Goal: Task Accomplishment & Management: Manage account settings

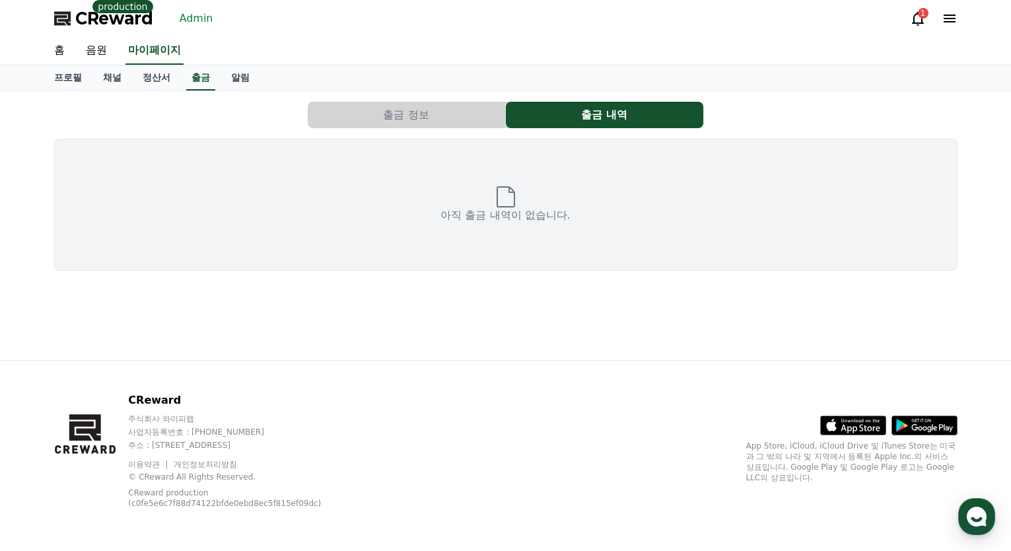
click at [196, 20] on link "Admin" at bounding box center [196, 18] width 44 height 21
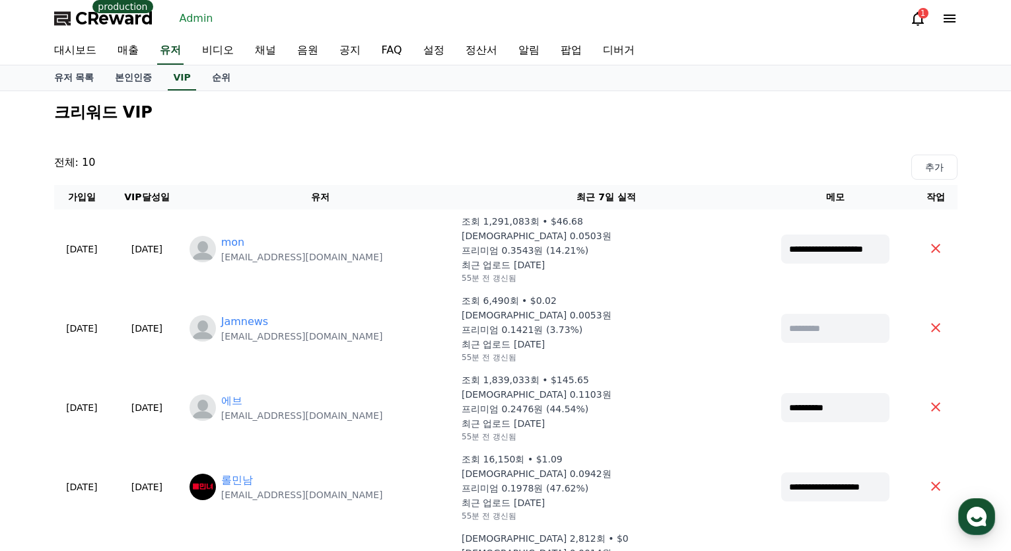
click at [947, 18] on icon at bounding box center [950, 19] width 12 height 8
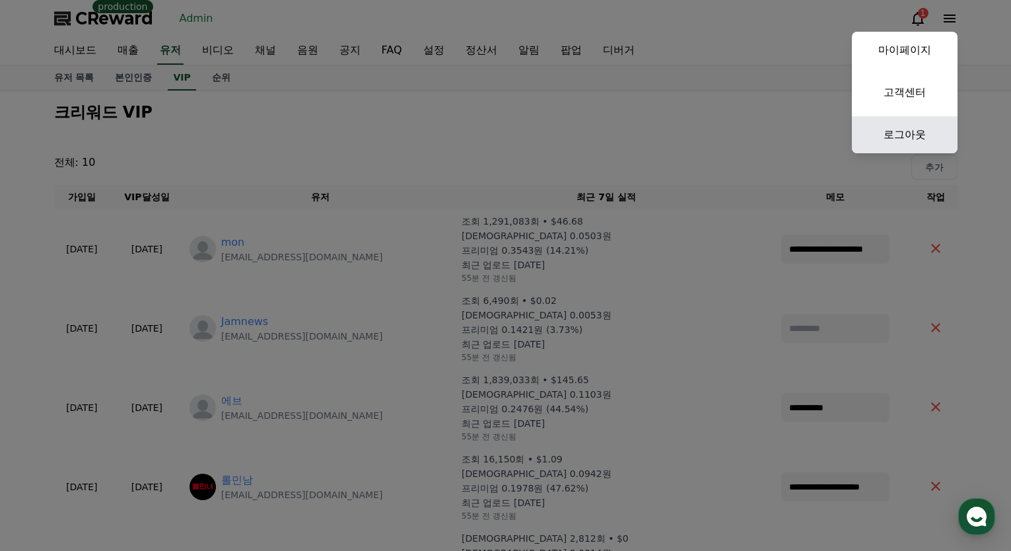
click at [913, 141] on link "로그아웃" at bounding box center [905, 134] width 106 height 37
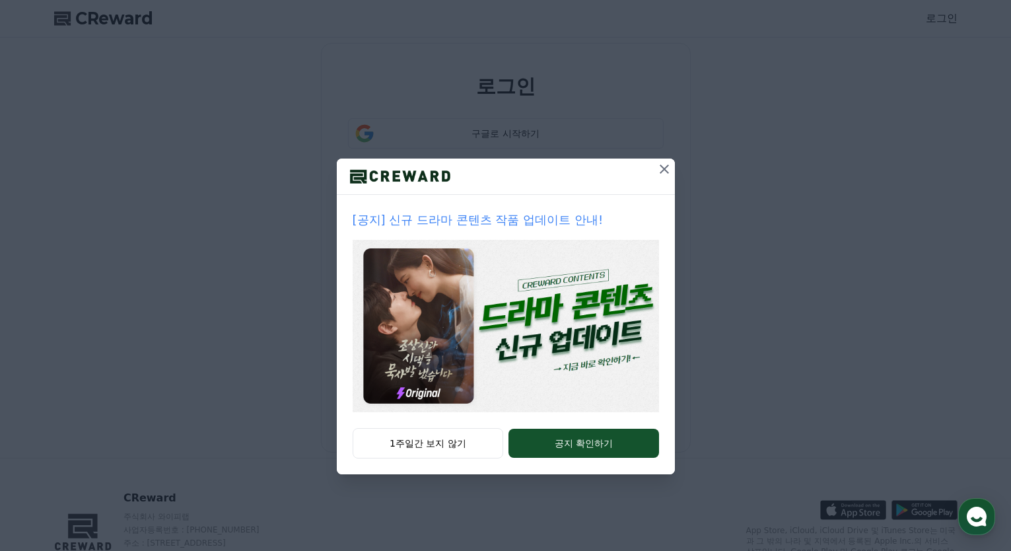
click at [663, 170] on icon at bounding box center [664, 168] width 9 height 9
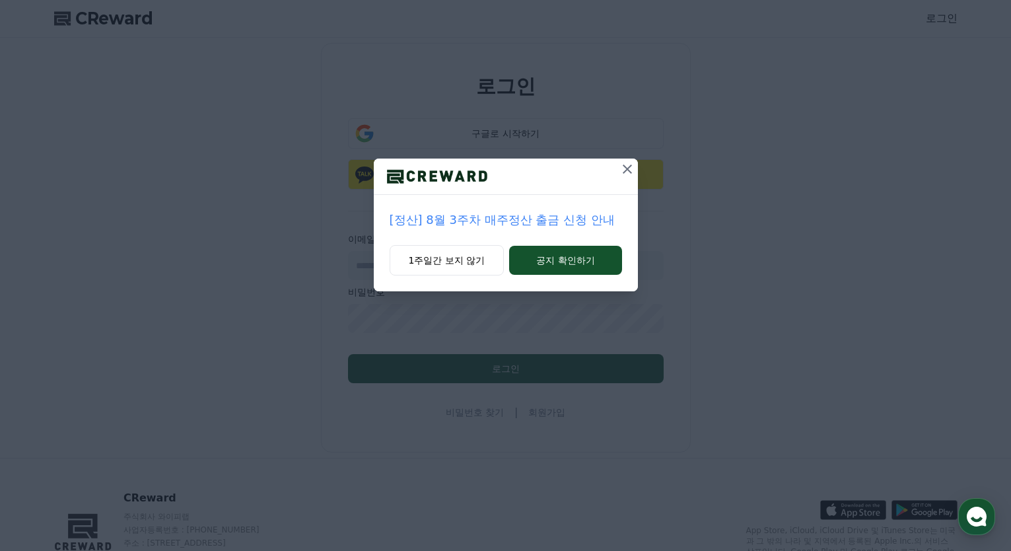
click at [639, 167] on div "[정산] 8월 3주차 매주정산 출금 신청 안내 1주일간 보지 않기 공지 확인하기" at bounding box center [505, 156] width 1011 height 312
click at [630, 168] on icon at bounding box center [628, 169] width 16 height 16
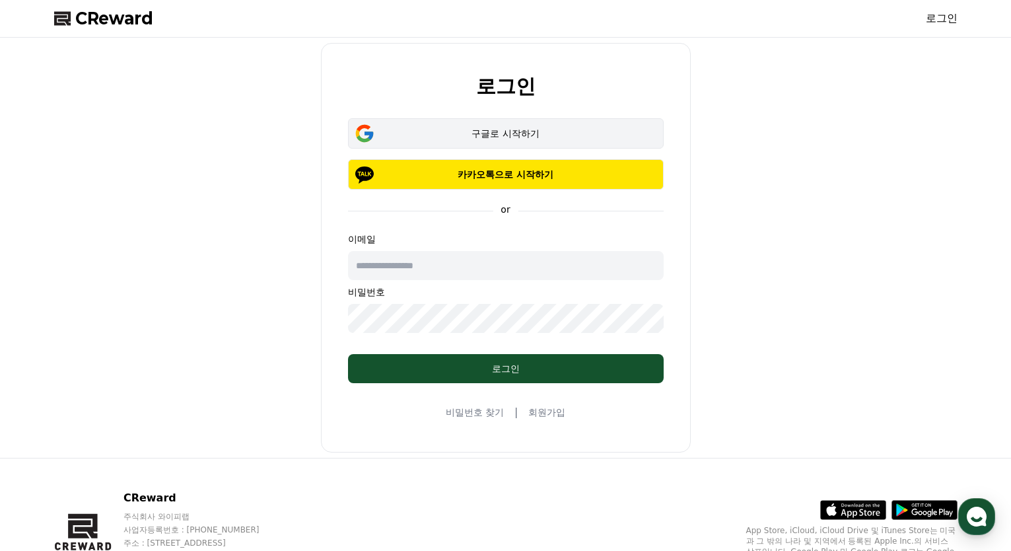
click at [516, 137] on div "구글로 시작하기" at bounding box center [505, 133] width 277 height 13
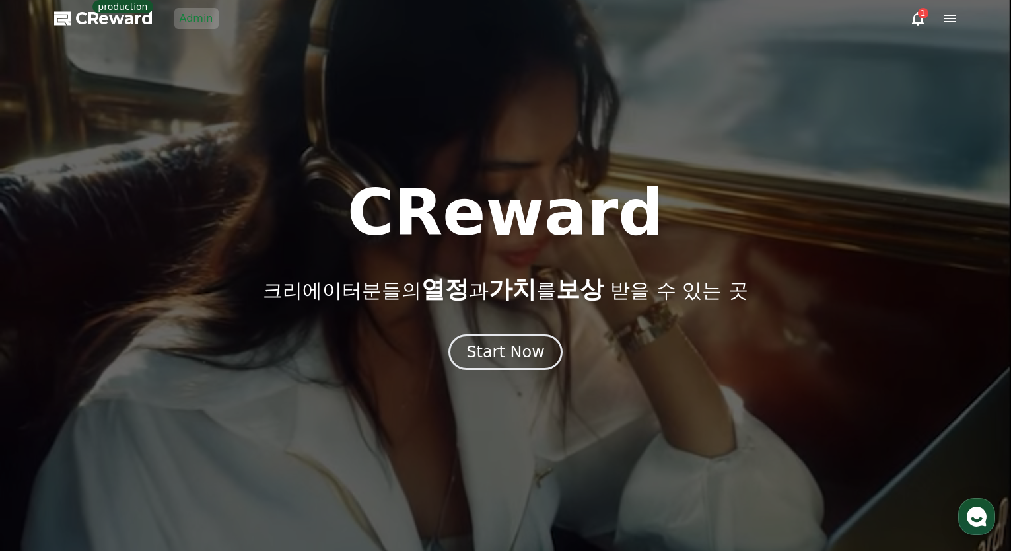
click at [201, 24] on link "Admin" at bounding box center [196, 18] width 44 height 21
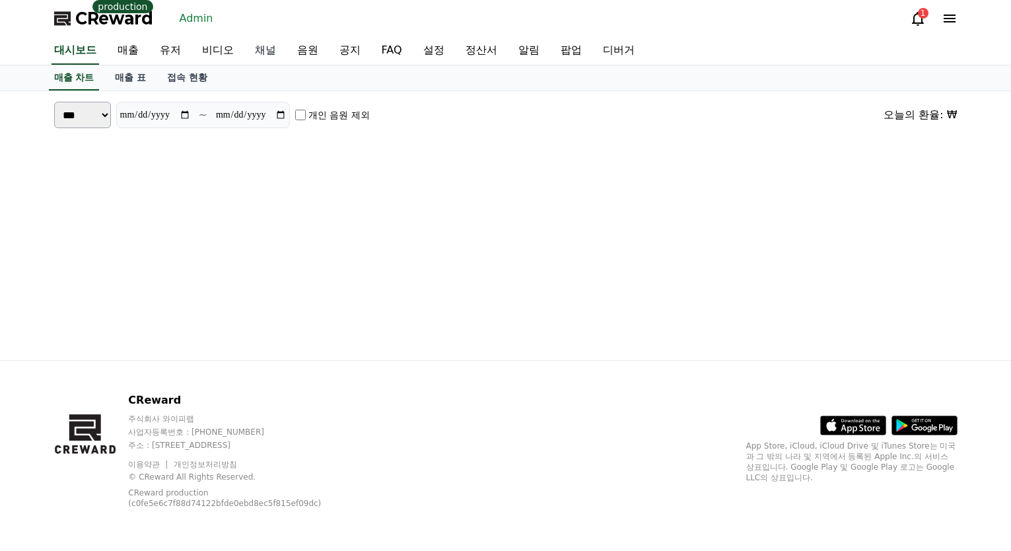
click at [267, 51] on link "채널" at bounding box center [265, 51] width 42 height 28
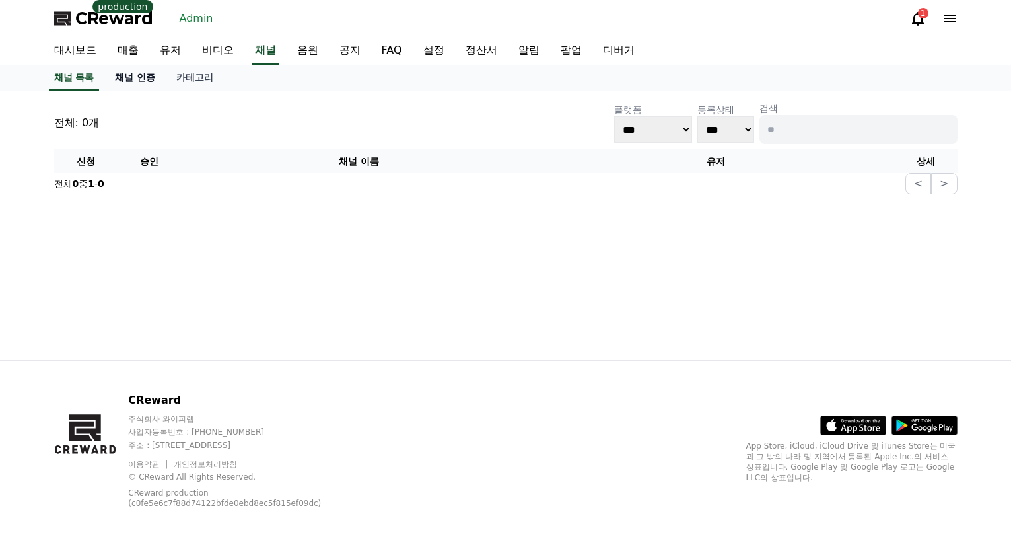
click at [131, 81] on link "채널 인증" at bounding box center [134, 77] width 61 height 25
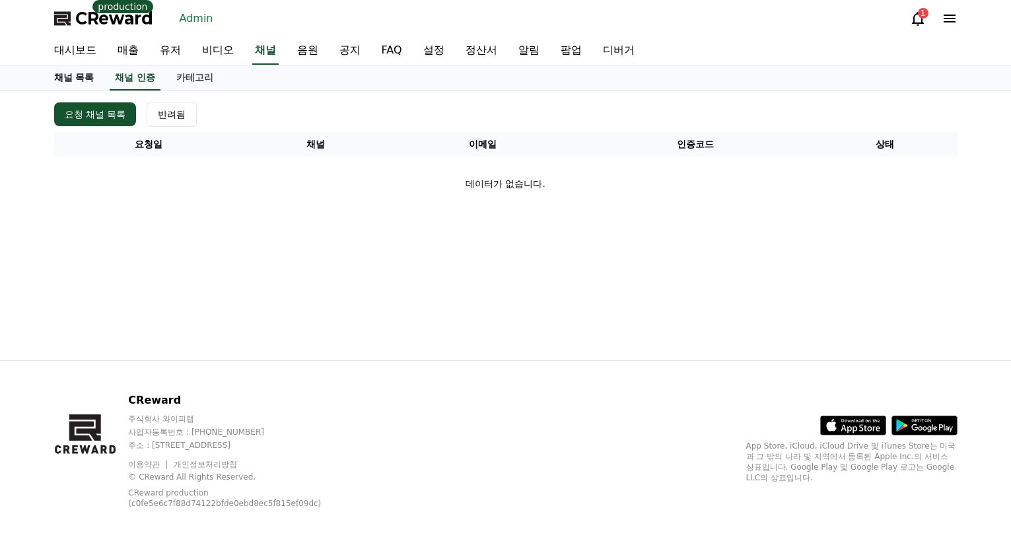
click at [81, 81] on link "채널 목록" at bounding box center [74, 77] width 61 height 25
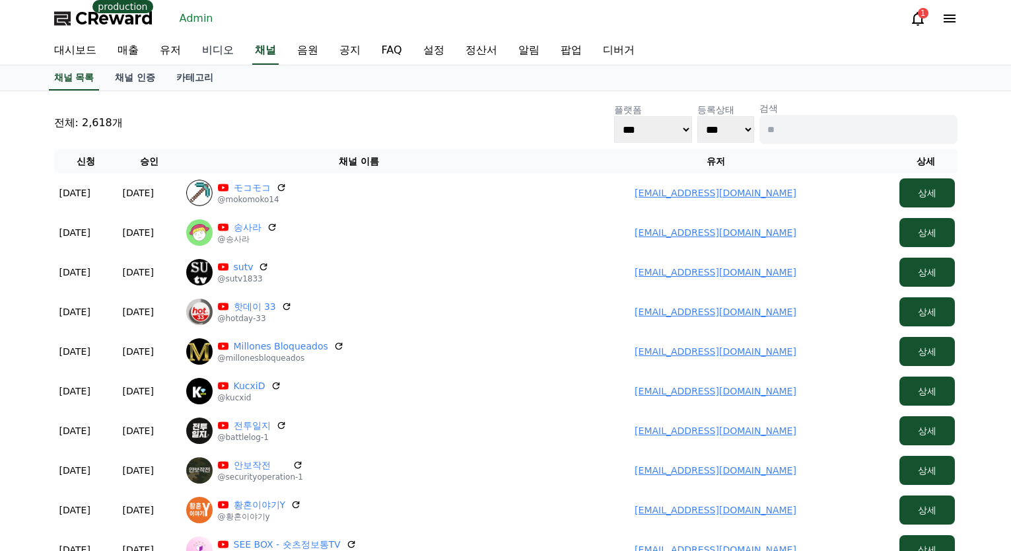
click at [192, 54] on link "비디오" at bounding box center [218, 51] width 53 height 28
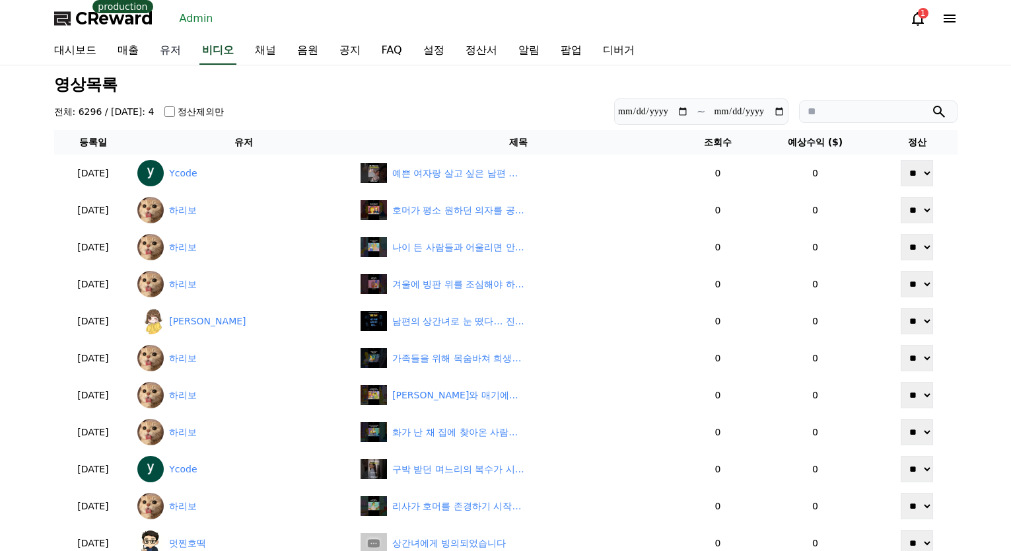
click at [177, 54] on link "유저" at bounding box center [170, 51] width 42 height 28
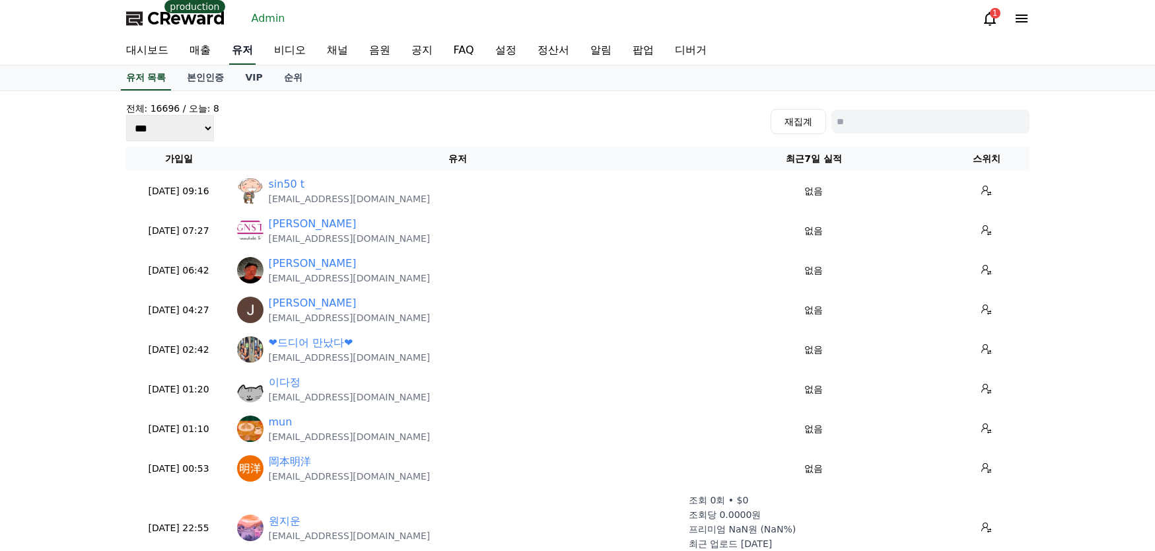
click at [244, 49] on link "유저" at bounding box center [242, 51] width 26 height 28
click at [368, 50] on link "음원" at bounding box center [380, 51] width 42 height 28
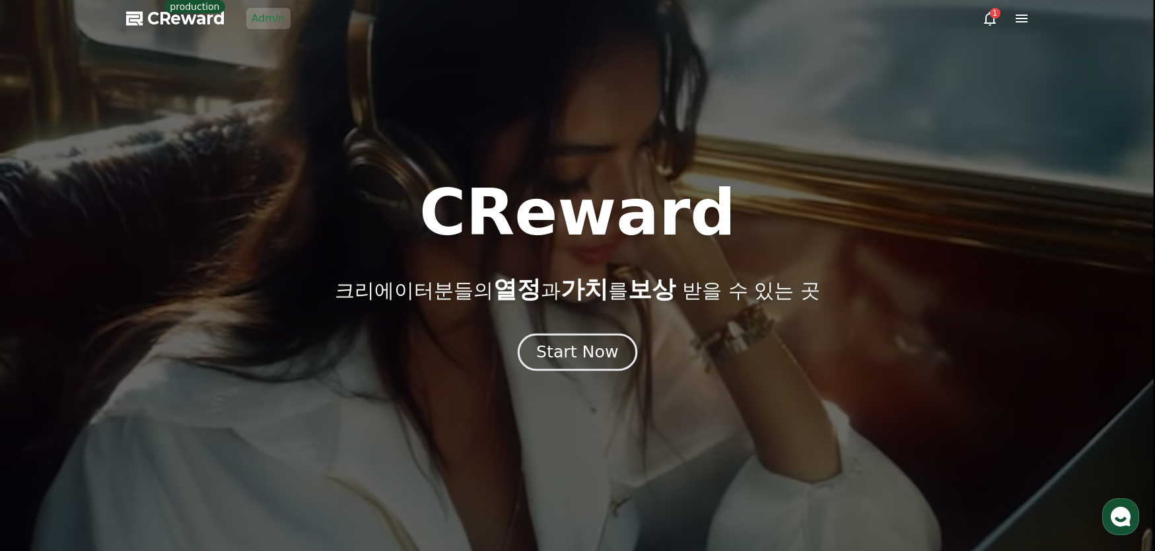
click at [552, 348] on div "Start Now" at bounding box center [577, 352] width 82 height 22
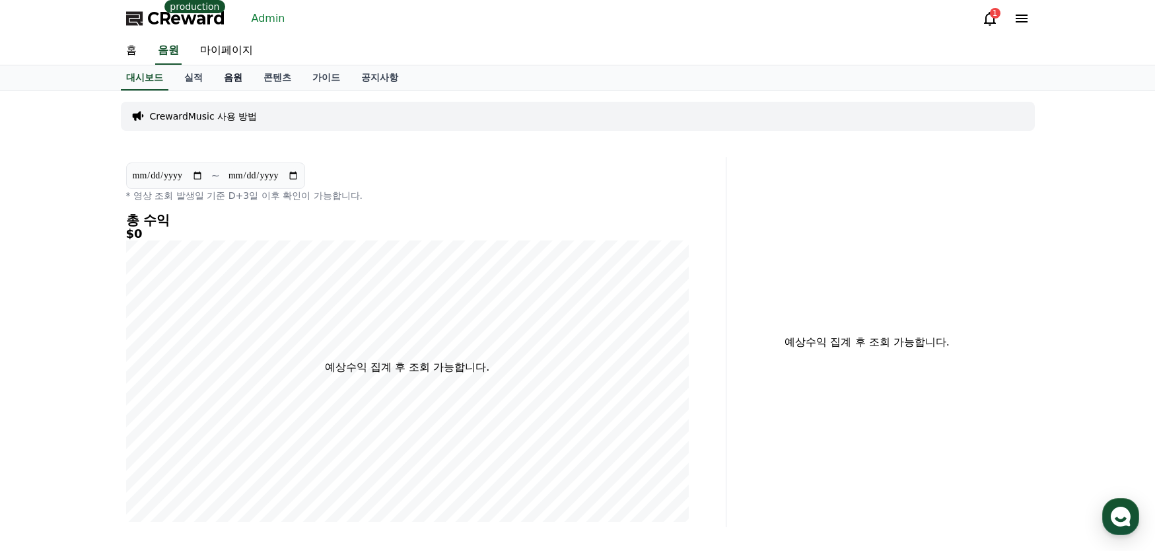
click at [235, 81] on link "음원" at bounding box center [233, 77] width 40 height 25
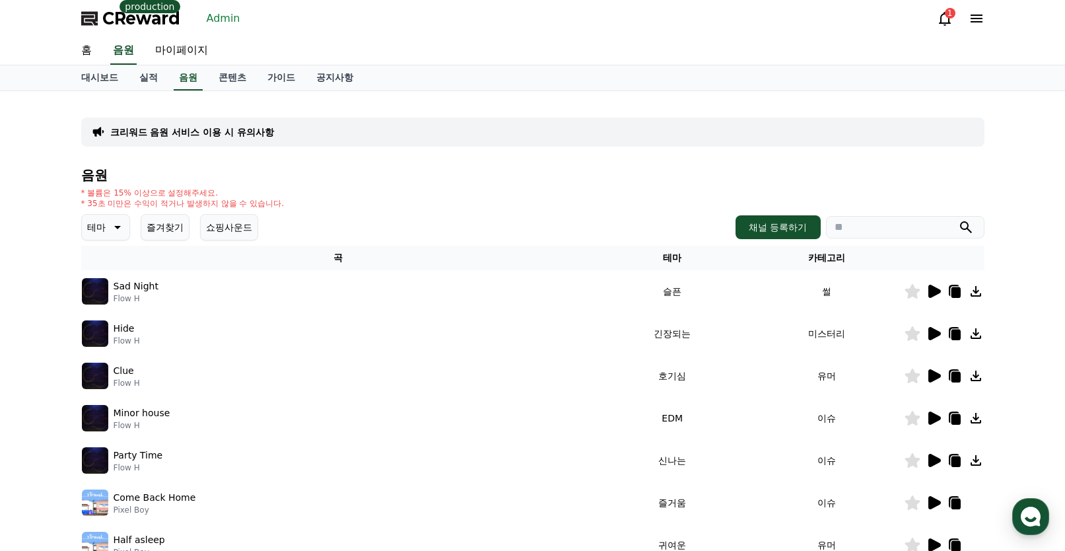
click at [212, 19] on link "Admin" at bounding box center [223, 18] width 44 height 21
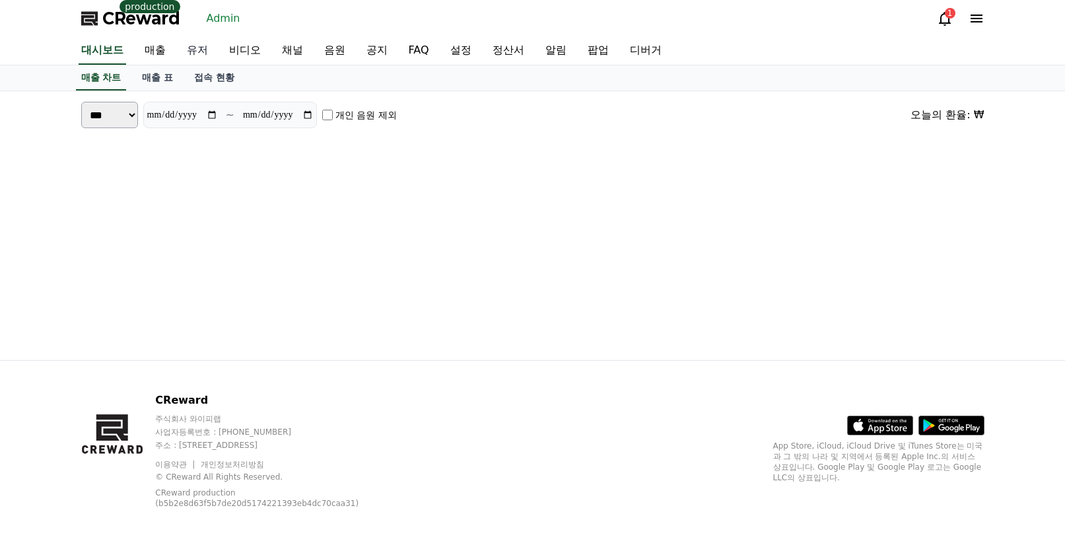
click at [202, 55] on link "유저" at bounding box center [197, 51] width 42 height 28
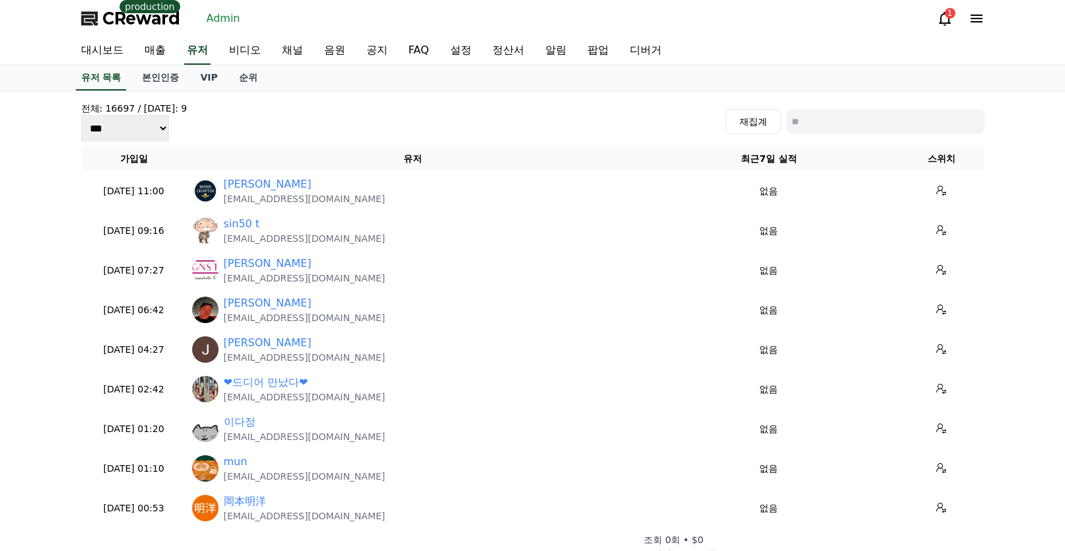
drag, startPoint x: 841, startPoint y: 147, endPoint x: 838, endPoint y: 141, distance: 7.1
click at [840, 147] on th "최근7일 실적" at bounding box center [769, 159] width 261 height 24
click at [838, 135] on div "전체: 16697 / 오늘: 9 *** *** *** 재집계" at bounding box center [533, 122] width 904 height 40
click at [841, 125] on input at bounding box center [886, 122] width 198 height 24
paste input "**********"
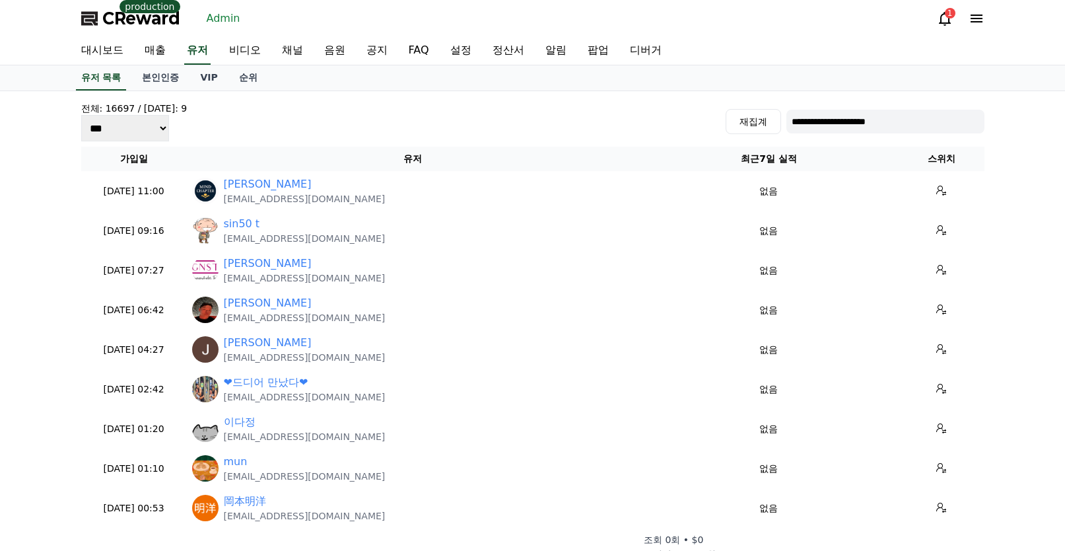
type input "**********"
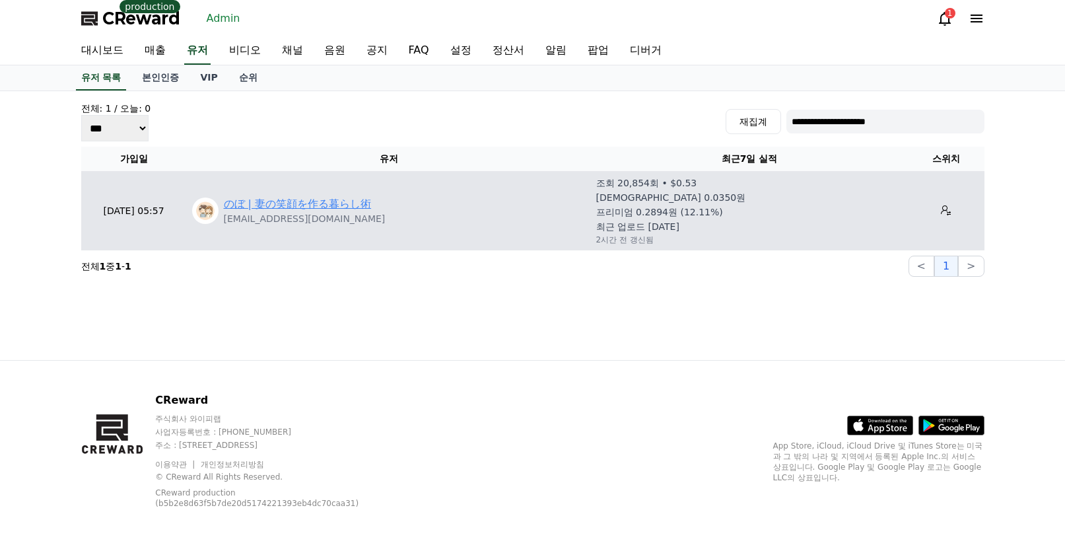
click at [319, 205] on link "のぼ | 妻の笑顔を作る暮らし術" at bounding box center [298, 204] width 148 height 16
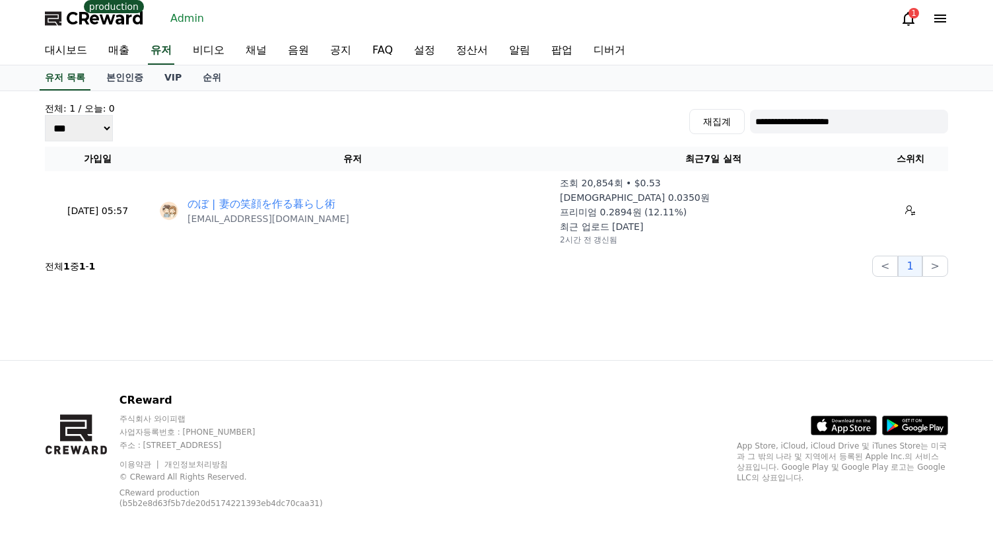
click at [119, 19] on span "CReward" at bounding box center [105, 18] width 78 height 21
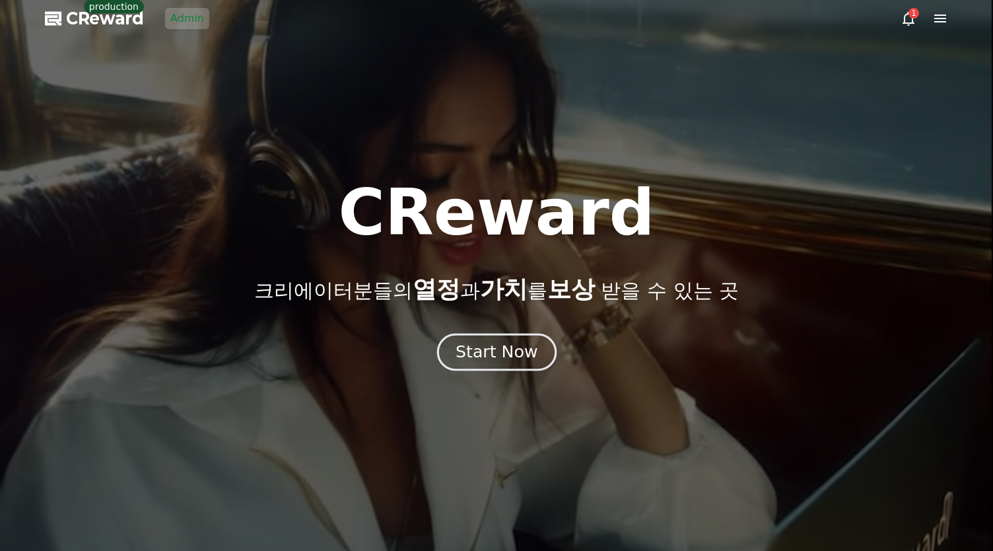
click at [490, 349] on div "Start Now" at bounding box center [497, 352] width 82 height 22
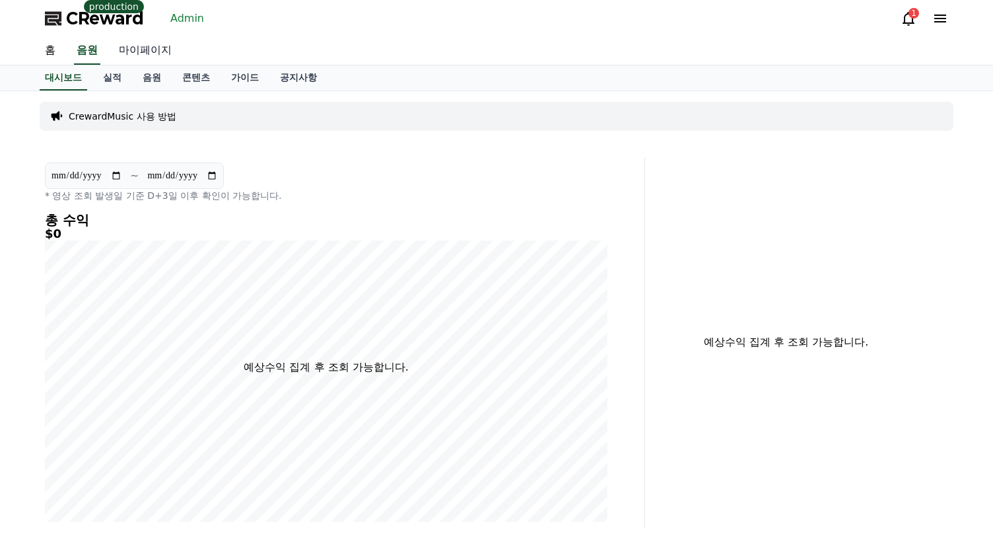
click at [138, 52] on link "마이페이지" at bounding box center [145, 51] width 74 height 28
select select "**********"
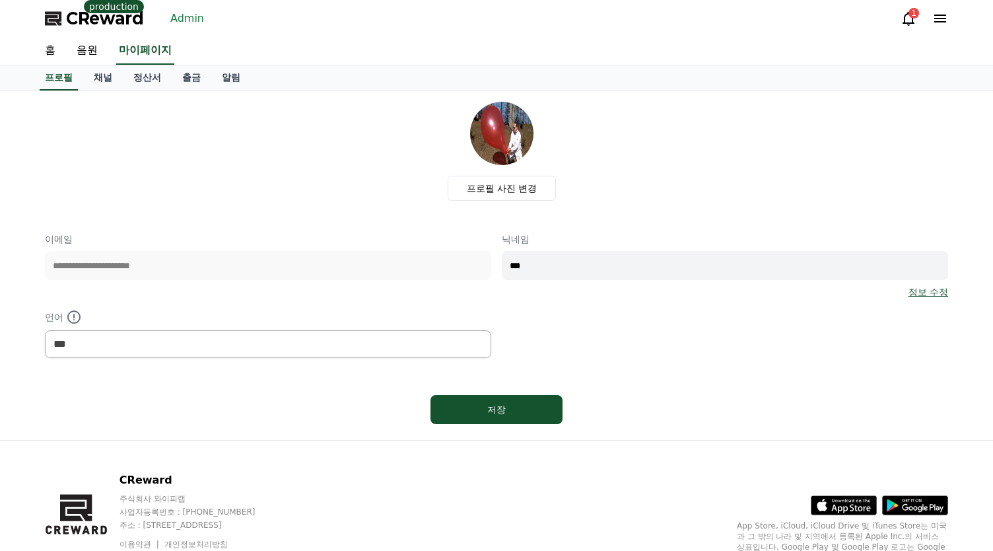
click at [91, 13] on span "CReward" at bounding box center [105, 18] width 78 height 21
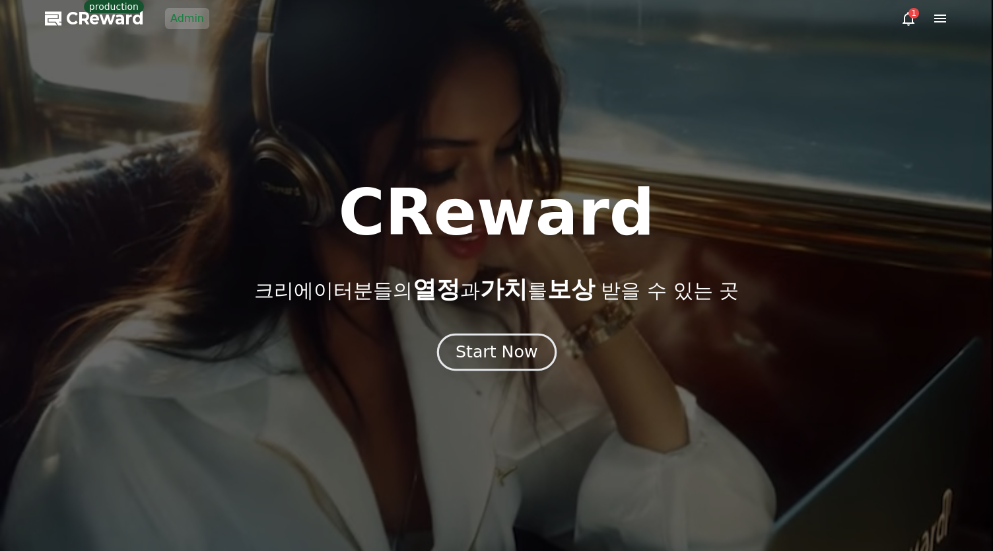
click at [467, 365] on button "Start Now" at bounding box center [497, 353] width 120 height 38
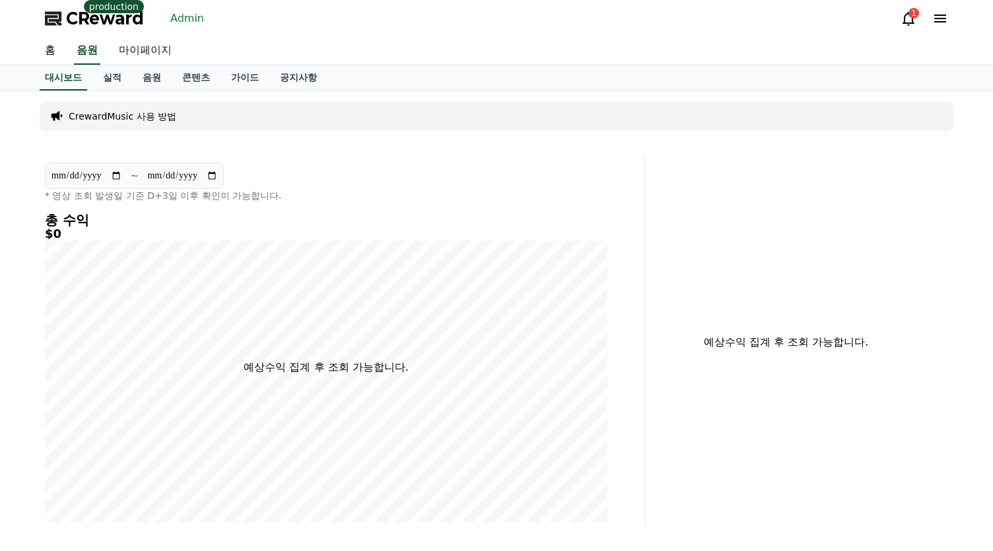
click at [152, 52] on link "마이페이지" at bounding box center [145, 51] width 74 height 28
select select "**********"
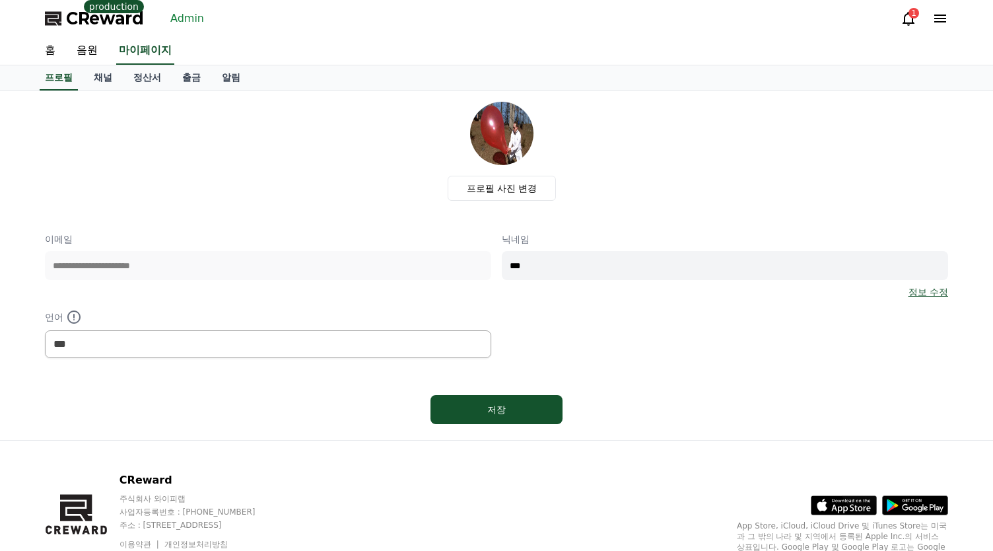
click at [115, 83] on link "채널" at bounding box center [103, 77] width 40 height 25
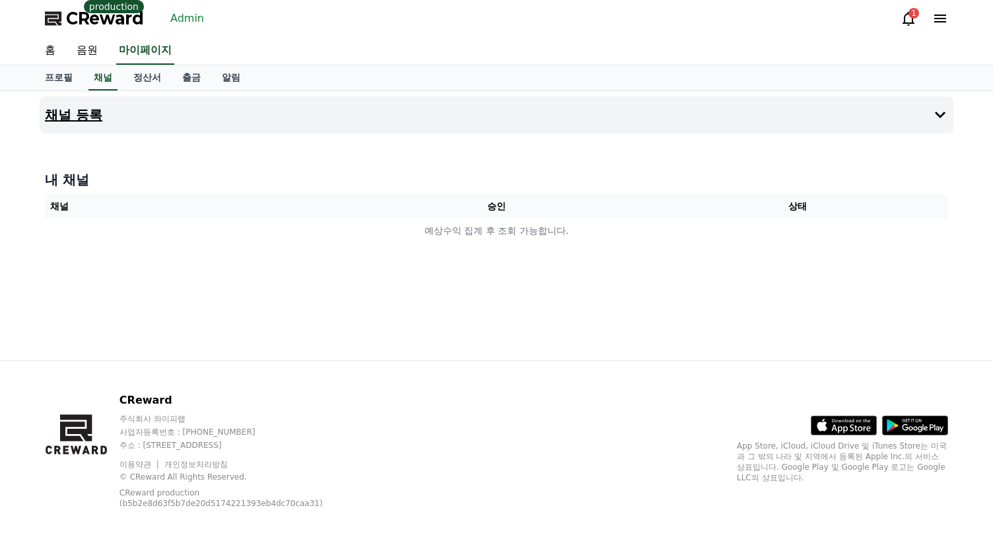
click at [192, 114] on button "채널 등록" at bounding box center [497, 114] width 914 height 37
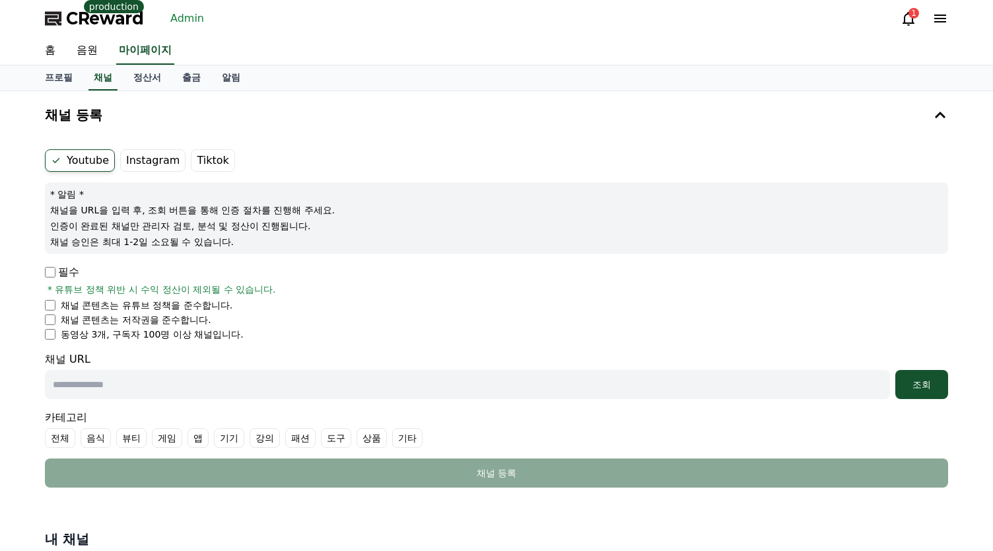
click at [434, 261] on form "Youtube Instagram Tiktok * 알림 * 채널을 URL을 입력 후, 조회 버튼을 통해 인증 절차를 진행해 주세요. 인증이 완료…" at bounding box center [497, 318] width 904 height 338
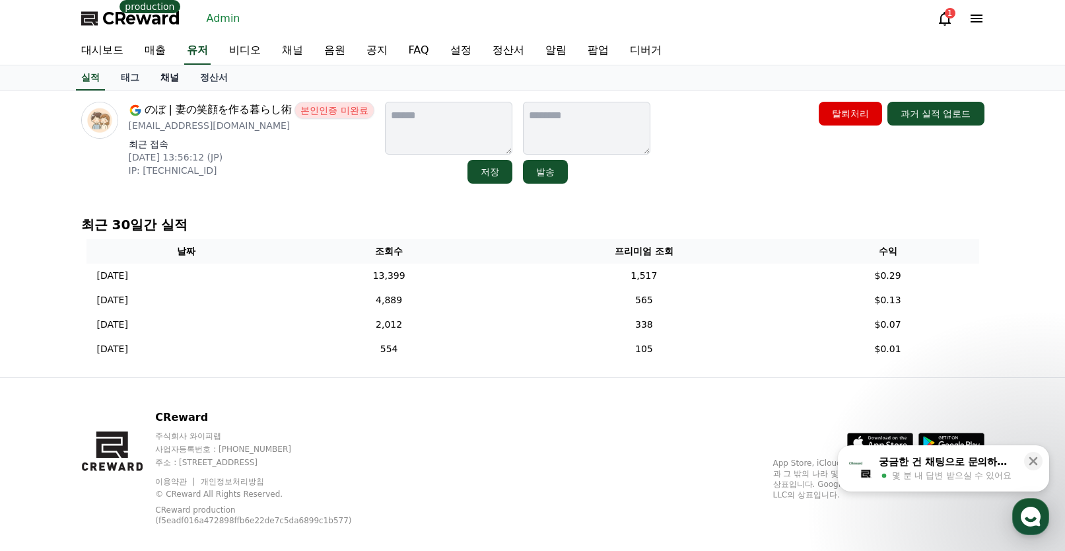
click at [174, 79] on link "채널" at bounding box center [170, 77] width 40 height 25
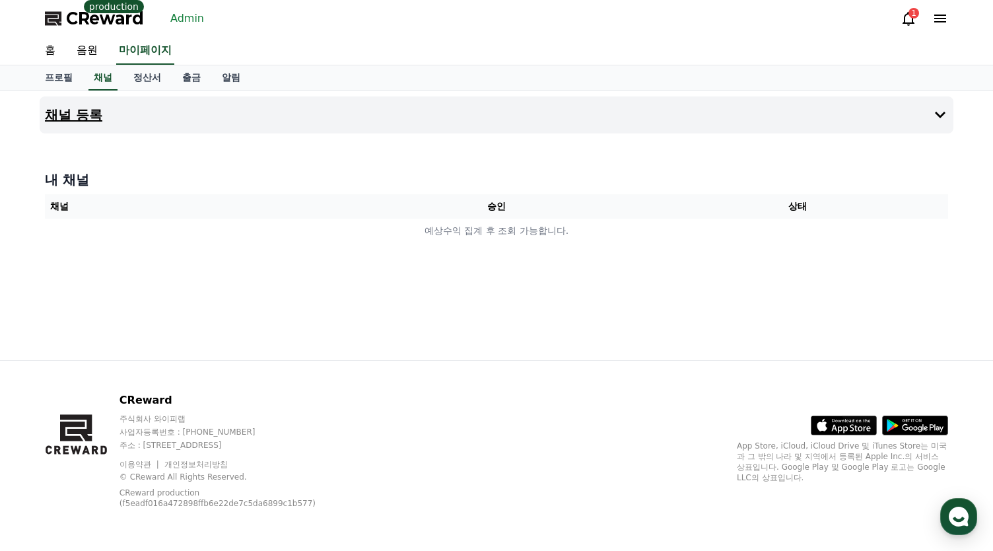
click at [294, 122] on button "채널 등록" at bounding box center [497, 114] width 914 height 37
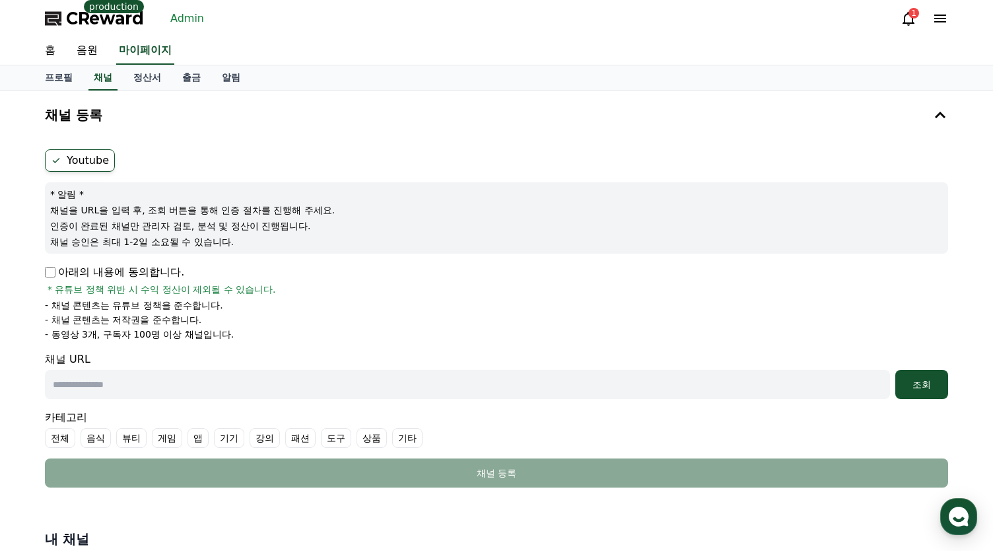
click at [256, 381] on input "text" at bounding box center [467, 384] width 845 height 29
paste input "**********"
type input "**********"
click at [929, 388] on div "조회" at bounding box center [922, 384] width 42 height 13
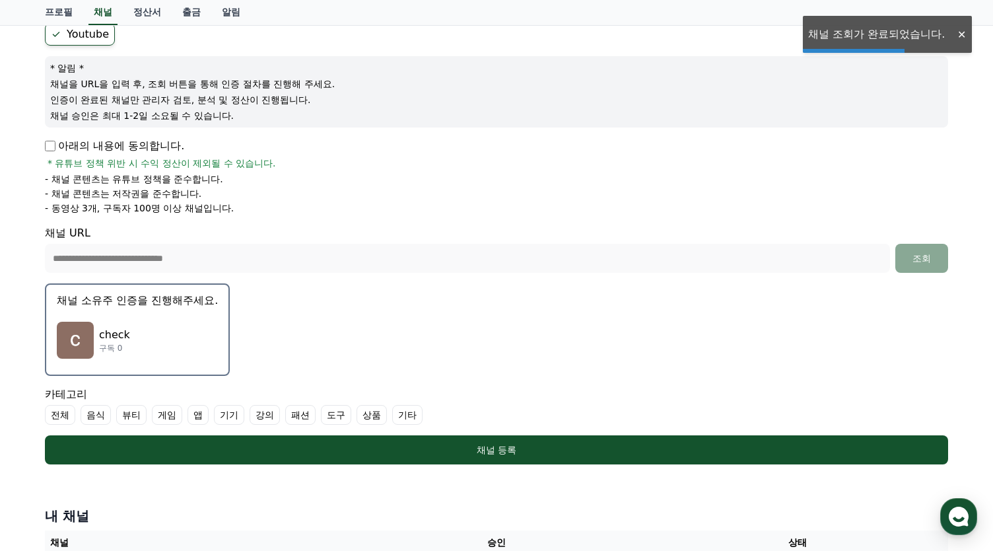
scroll to position [264, 0]
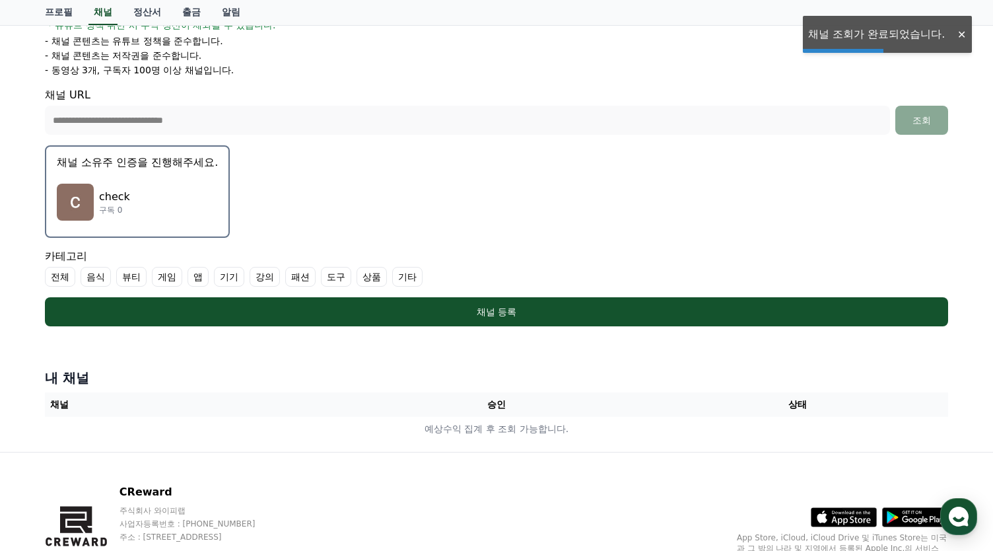
click at [160, 222] on div "check 구독 0" at bounding box center [137, 202] width 161 height 53
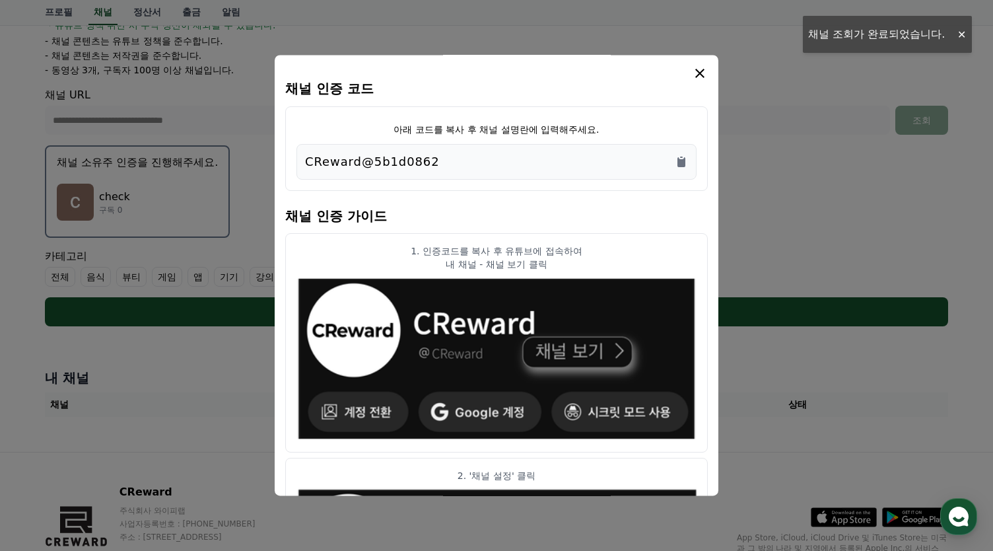
click at [681, 154] on div "CReward@5b1d0862" at bounding box center [496, 162] width 383 height 18
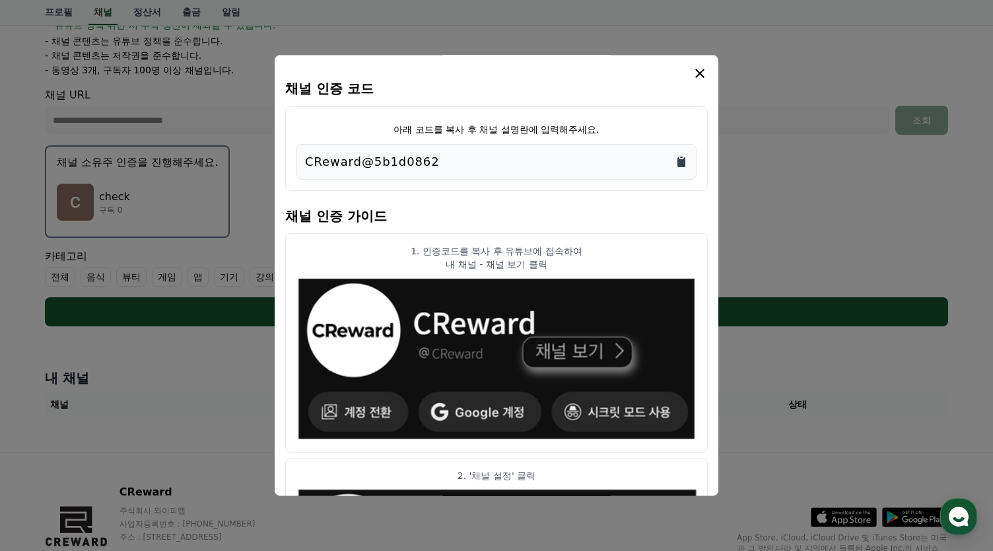
click at [681, 161] on icon "Copy to clipboard" at bounding box center [682, 162] width 8 height 10
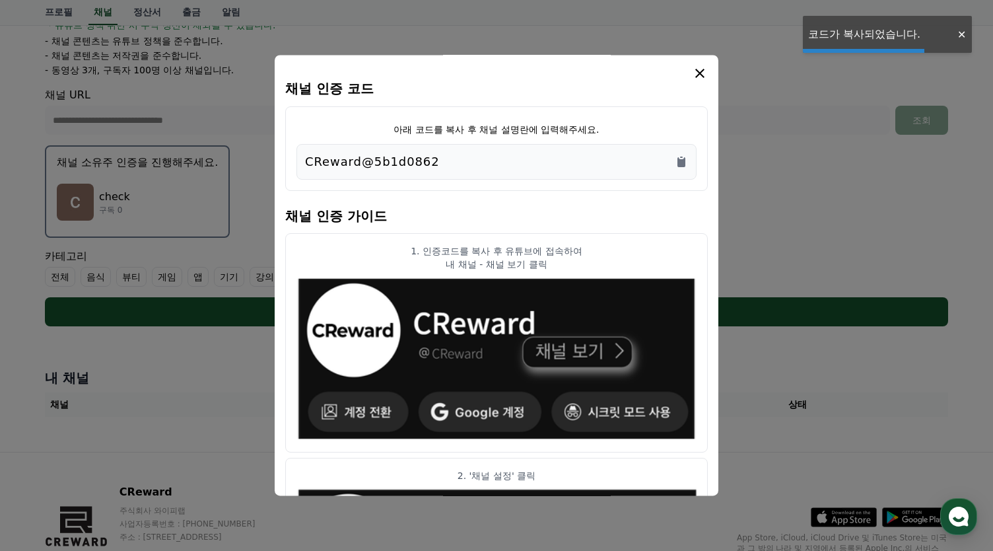
click at [699, 74] on icon "modal" at bounding box center [700, 73] width 16 height 16
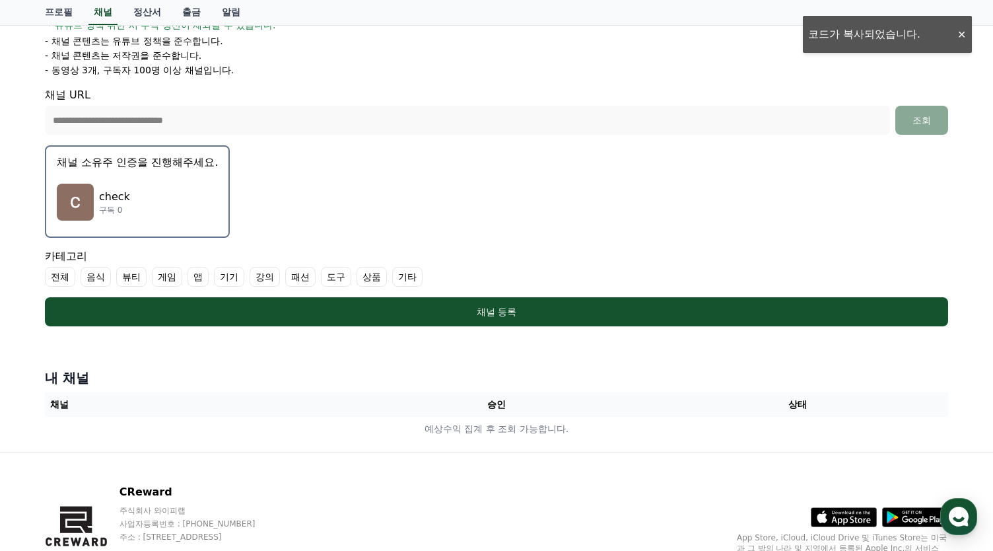
click at [416, 286] on label "기타" at bounding box center [407, 277] width 30 height 20
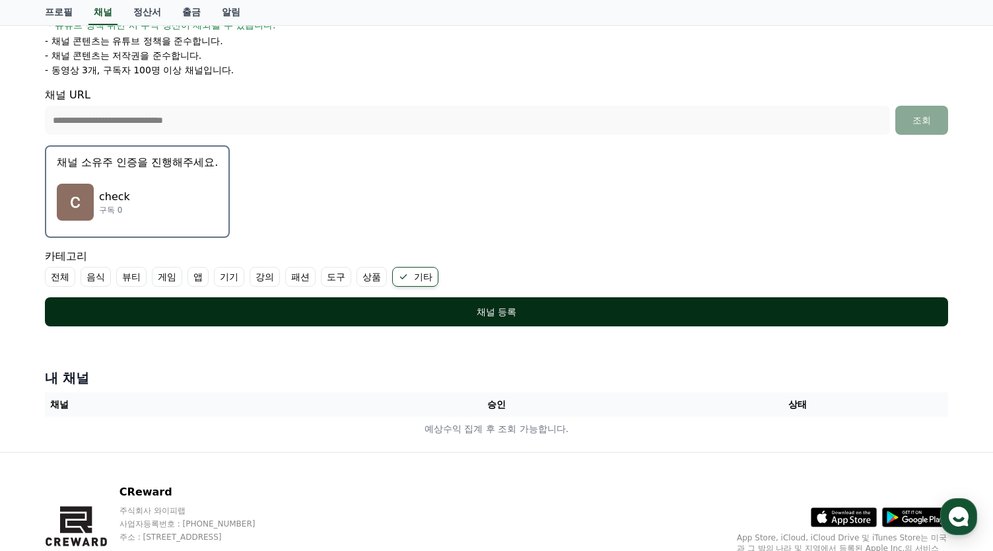
click at [414, 313] on div "채널 등록" at bounding box center [496, 311] width 851 height 13
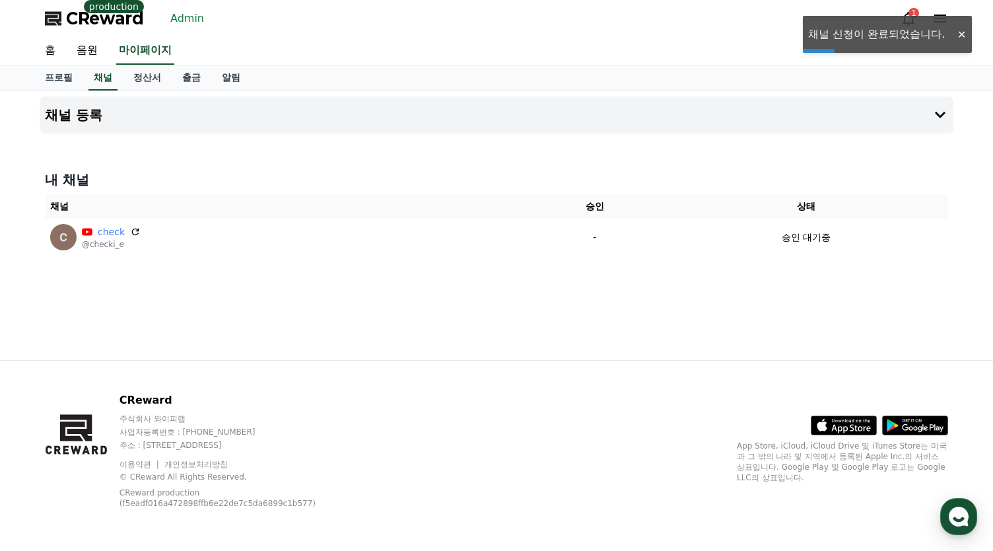
click at [194, 15] on link "Admin" at bounding box center [187, 18] width 44 height 21
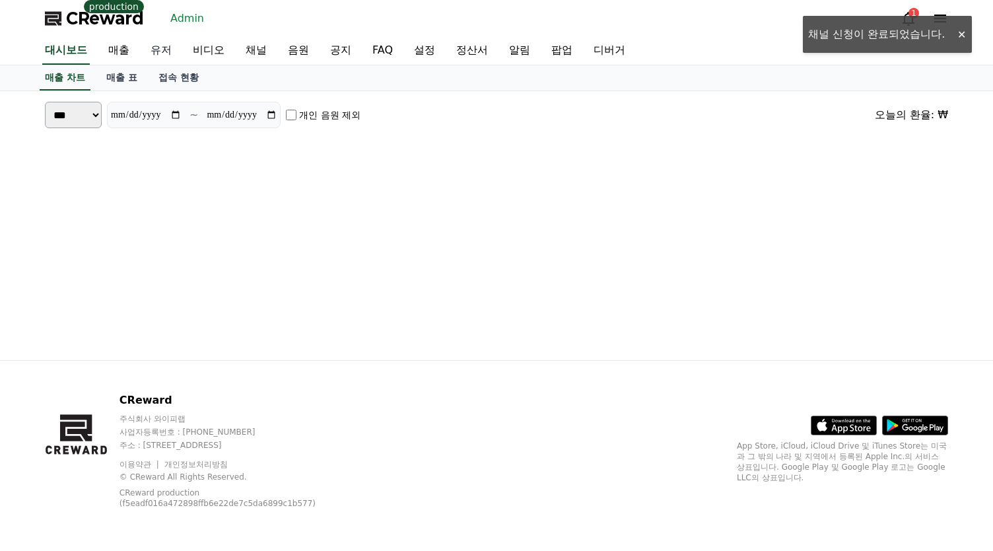
click at [144, 50] on link "유저" at bounding box center [161, 51] width 42 height 28
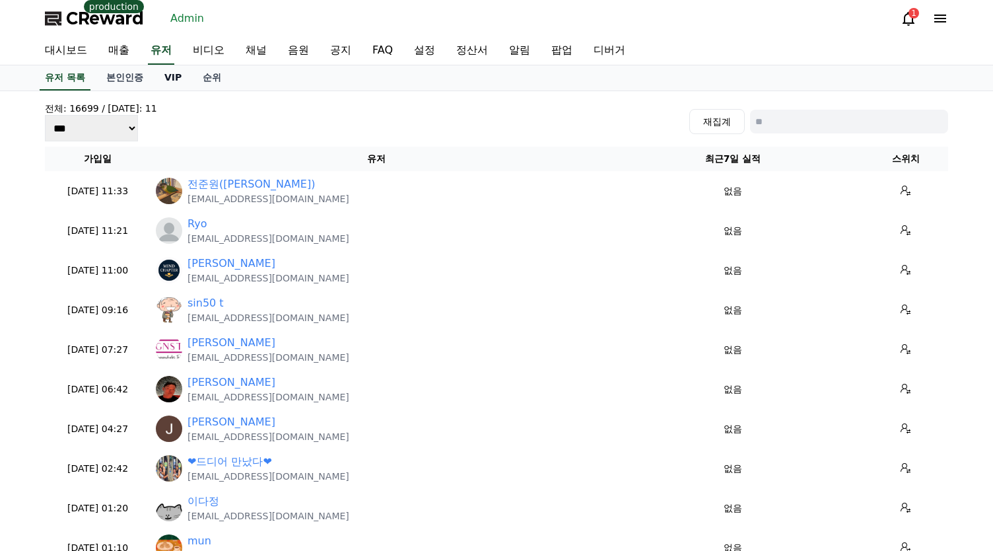
click at [168, 80] on link "VIP" at bounding box center [173, 77] width 38 height 25
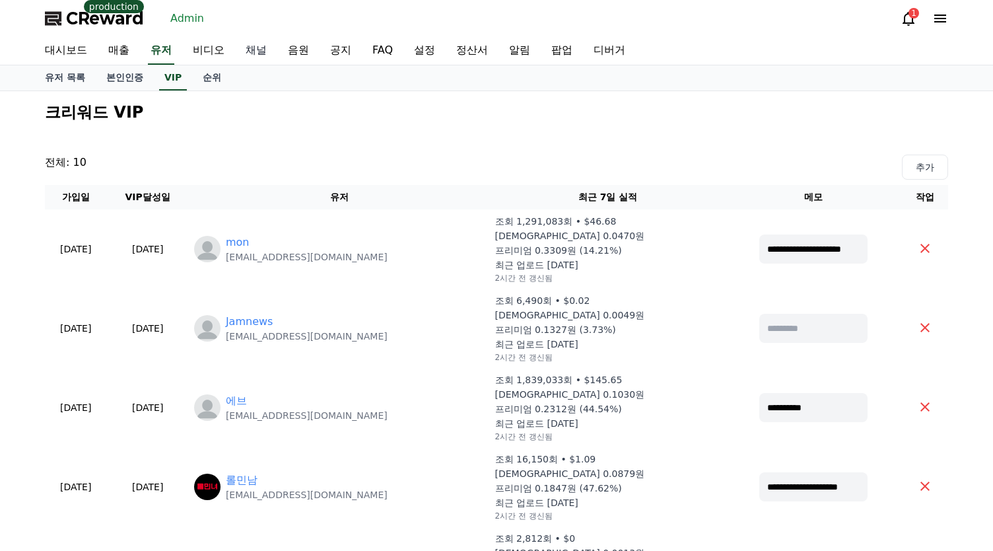
click at [256, 48] on link "채널" at bounding box center [256, 51] width 42 height 28
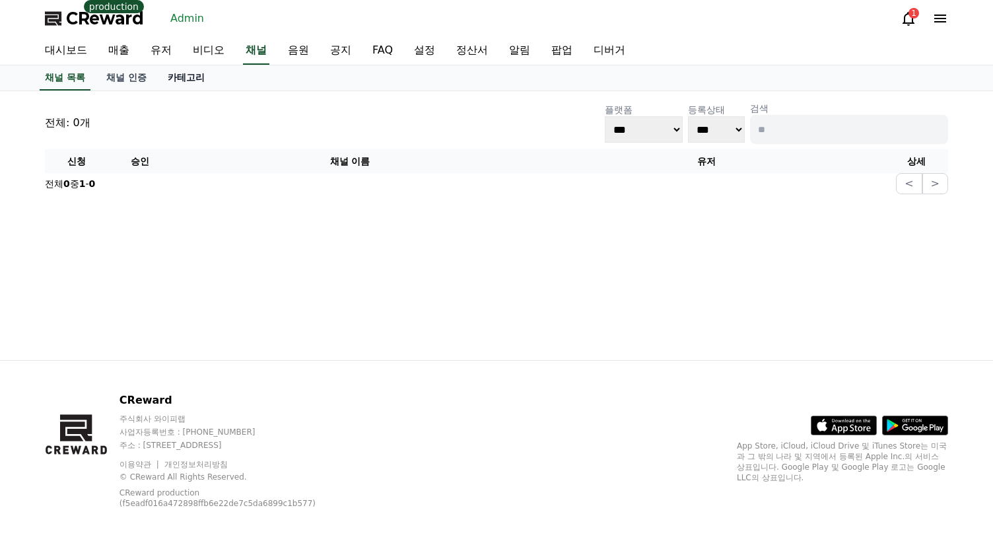
click at [169, 81] on link "카테고리" at bounding box center [186, 77] width 58 height 25
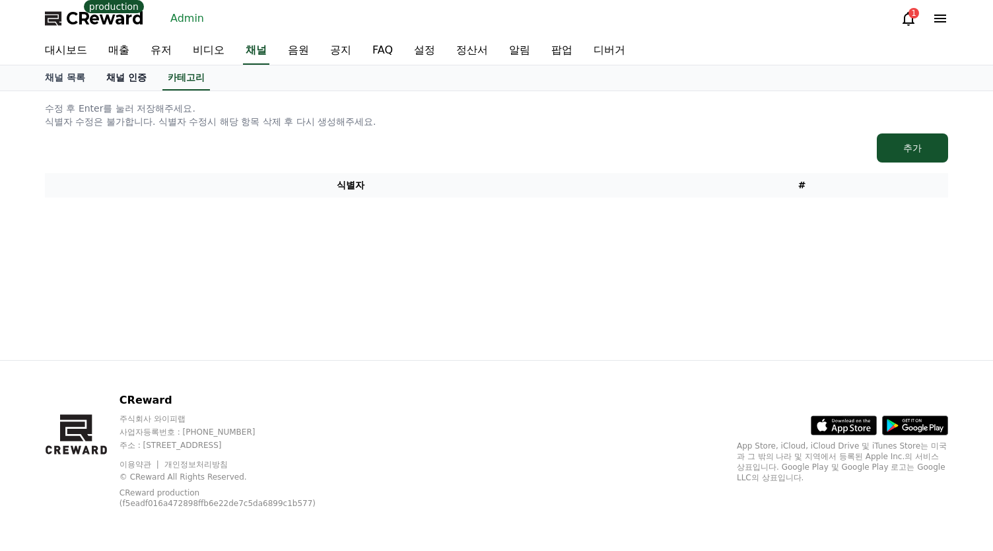
click at [127, 80] on link "채널 인증" at bounding box center [126, 77] width 61 height 25
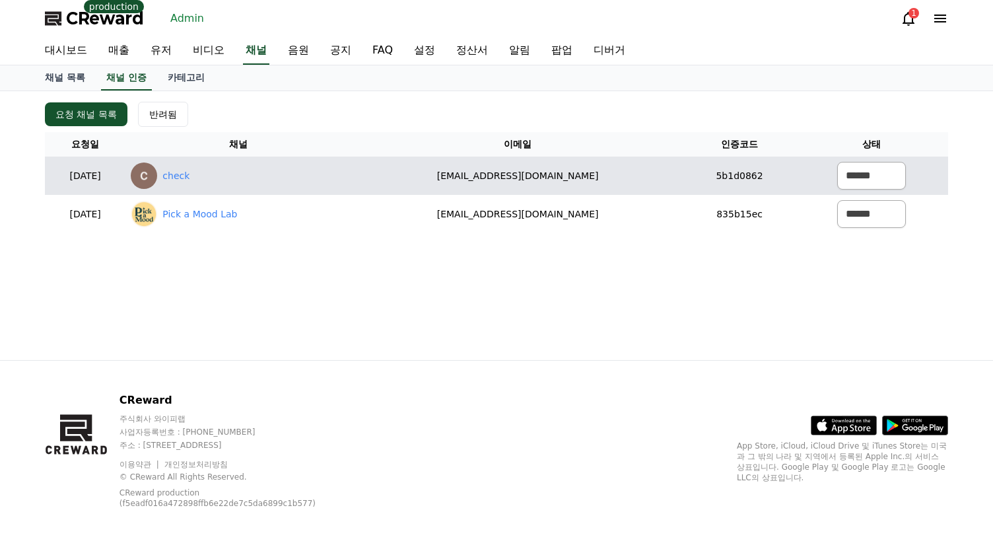
click at [565, 178] on td "[EMAIL_ADDRESS][DOMAIN_NAME]" at bounding box center [517, 176] width 333 height 38
drag, startPoint x: 602, startPoint y: 178, endPoint x: 426, endPoint y: 174, distance: 175.7
click at [426, 174] on td "[EMAIL_ADDRESS][DOMAIN_NAME]" at bounding box center [517, 176] width 333 height 38
copy td "[EMAIL_ADDRESS][DOMAIN_NAME]"
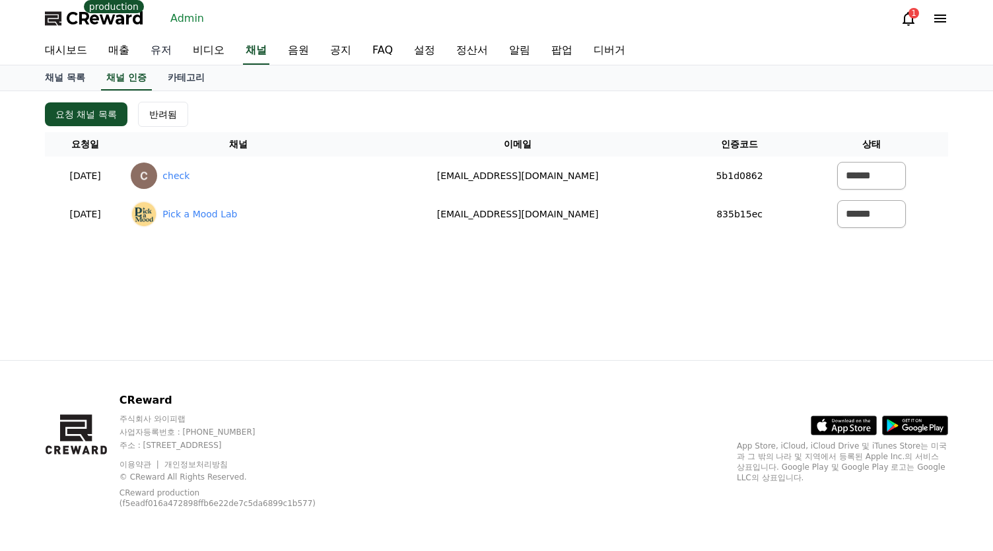
click at [175, 47] on link "유저" at bounding box center [161, 51] width 42 height 28
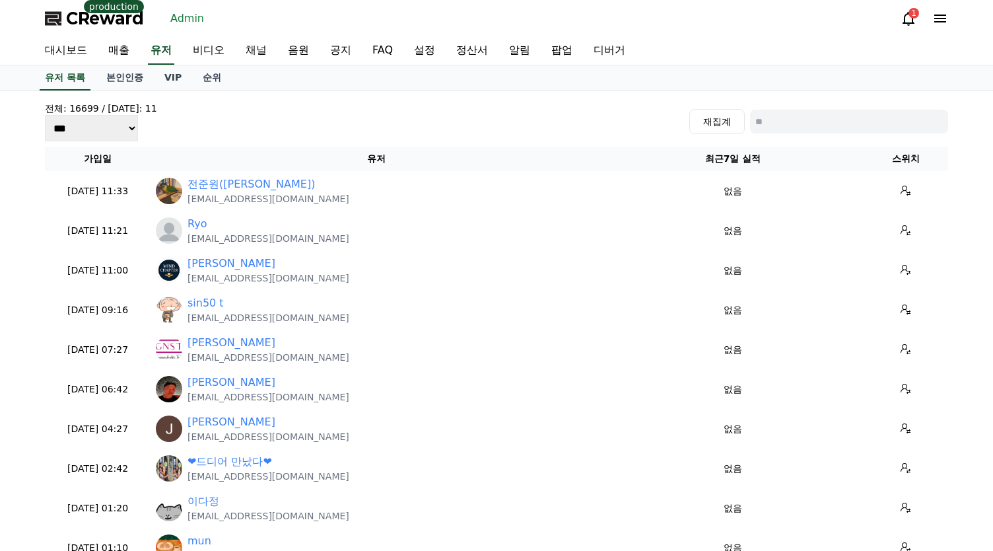
click at [811, 114] on input at bounding box center [849, 122] width 198 height 24
paste input "**********"
type input "**********"
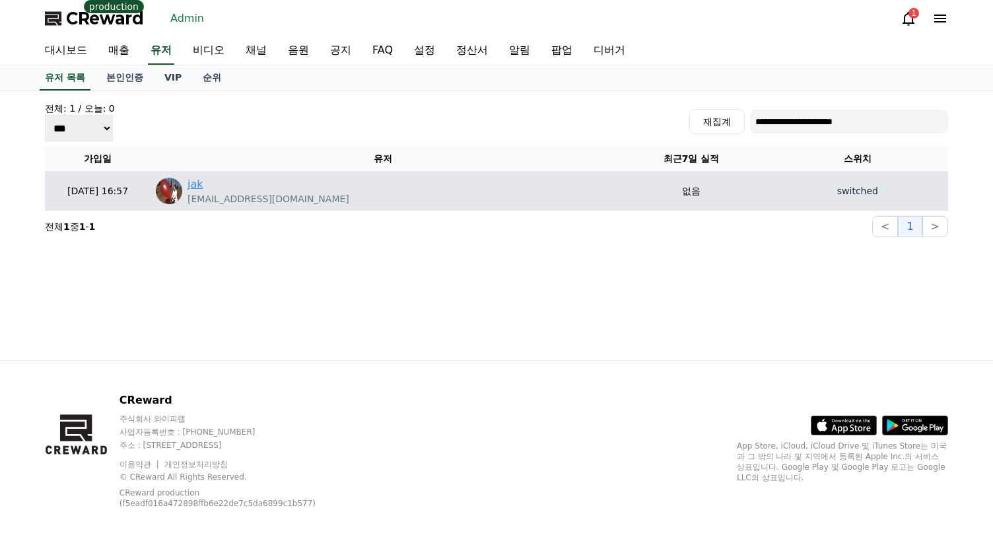
click at [197, 184] on link "jak" at bounding box center [196, 184] width 16 height 16
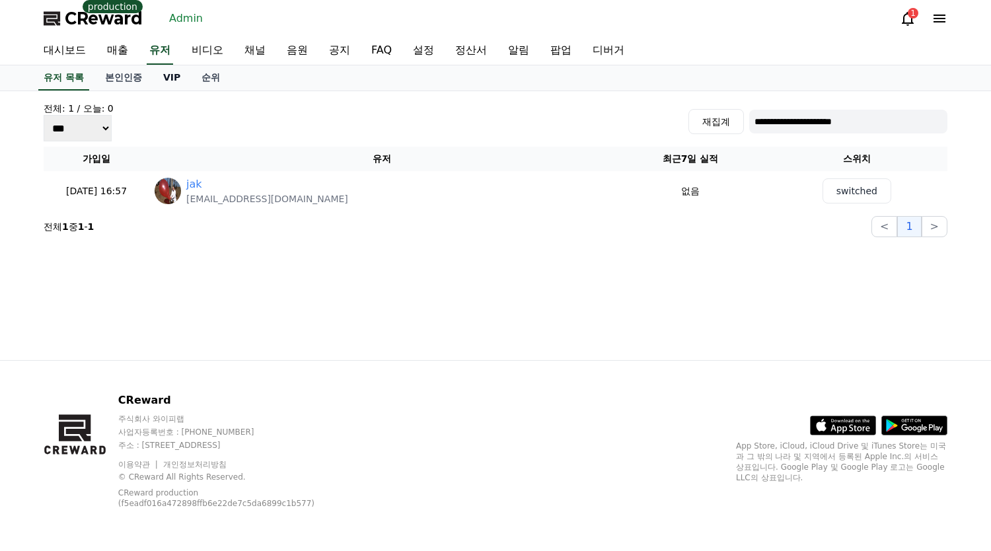
click at [172, 76] on link "VIP" at bounding box center [172, 77] width 38 height 25
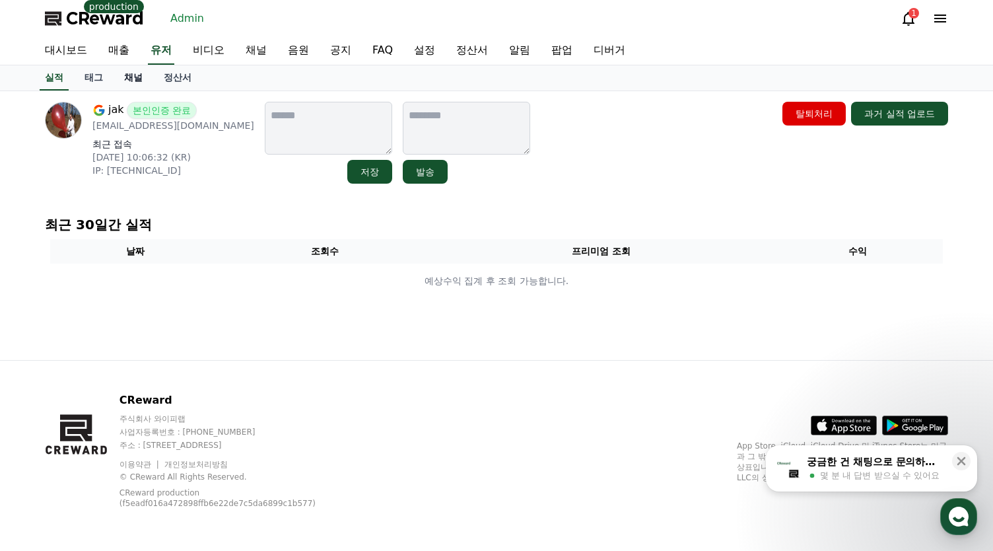
click at [131, 77] on link "채널" at bounding box center [134, 77] width 40 height 25
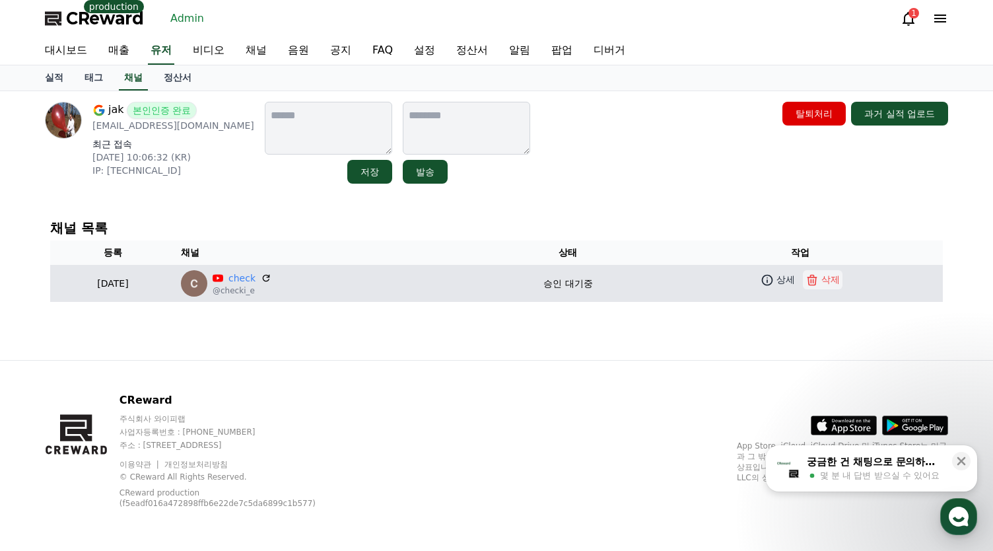
click at [837, 280] on p "삭제" at bounding box center [831, 280] width 18 height 14
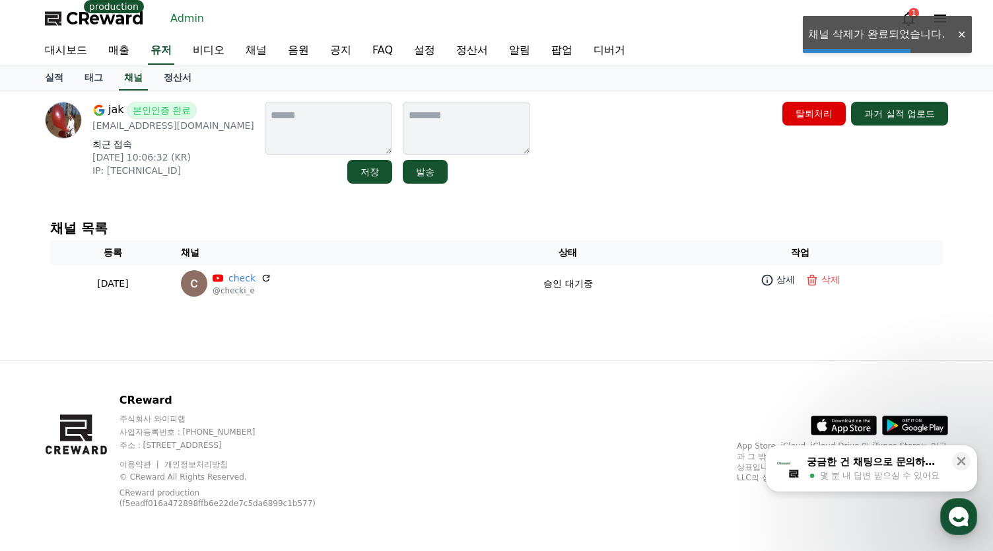
click at [178, 15] on link "Admin" at bounding box center [187, 18] width 44 height 21
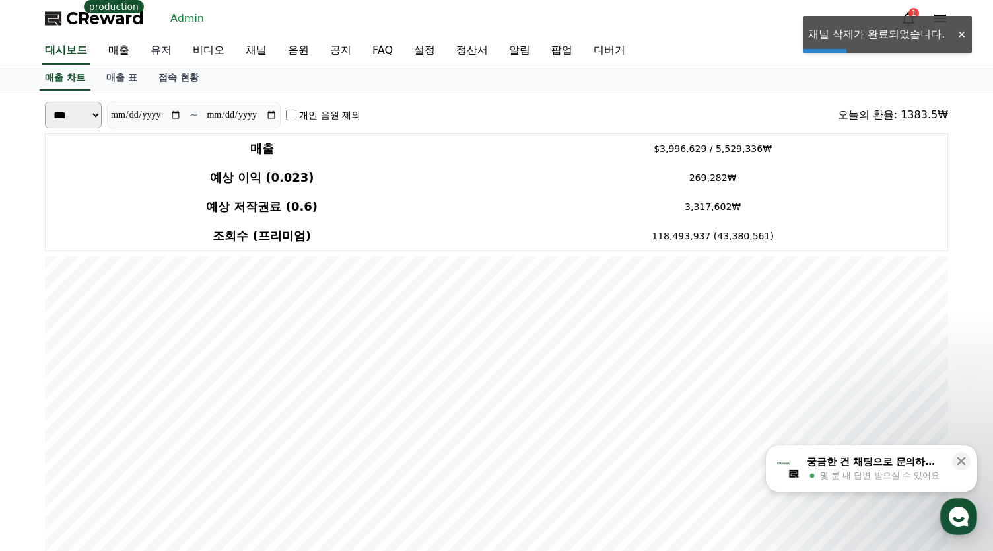
click at [170, 57] on link "유저" at bounding box center [161, 51] width 42 height 28
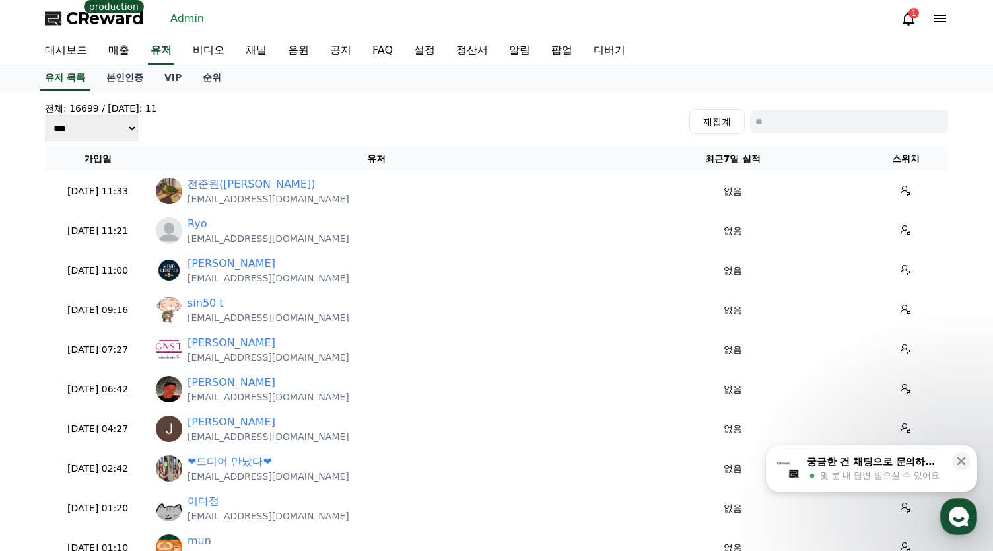
click at [94, 22] on span "CReward" at bounding box center [105, 18] width 78 height 21
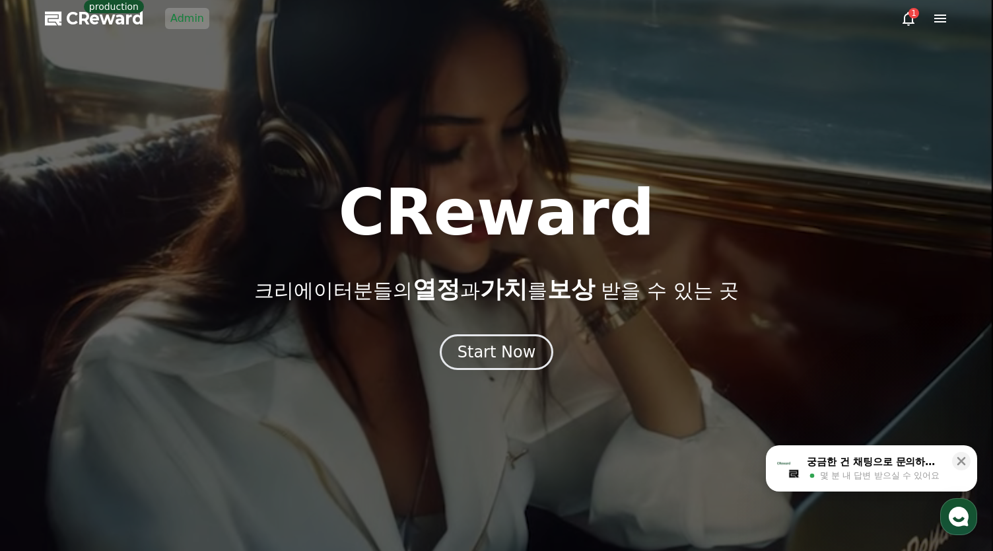
click at [462, 312] on div "CReward 크리에이터분들의 열정 과 가치 를 보상 받을 수 있는 곳 Start Now" at bounding box center [496, 275] width 993 height 189
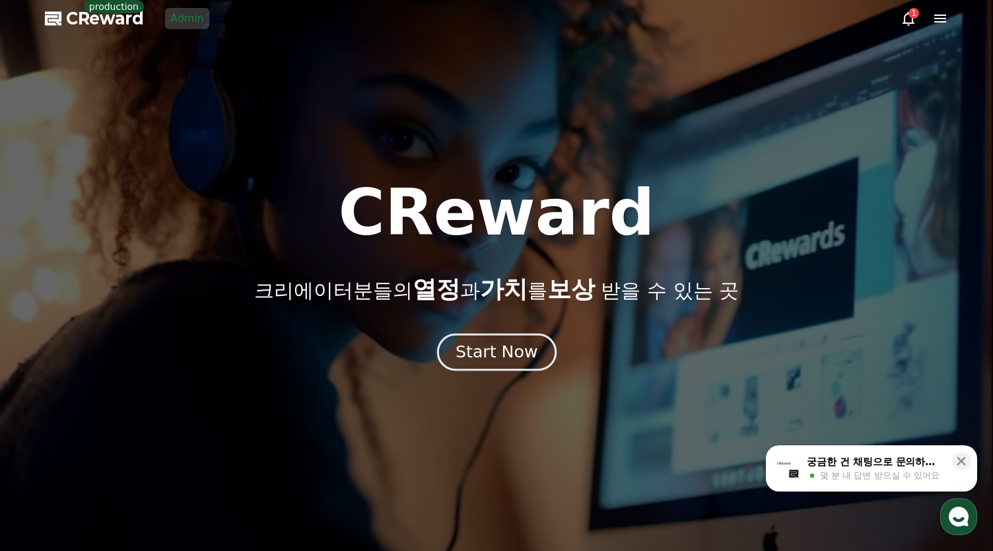
click at [492, 342] on div "Start Now" at bounding box center [497, 352] width 82 height 22
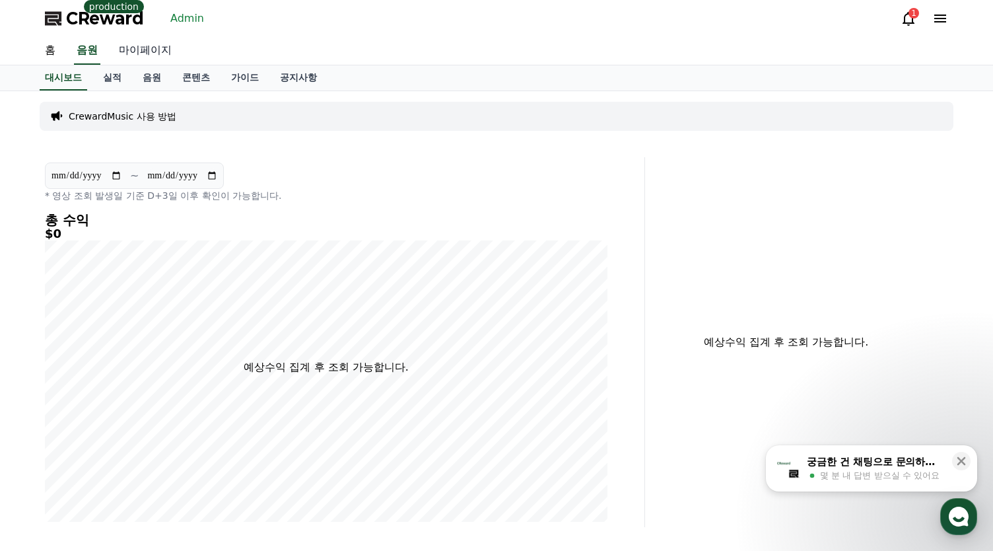
click at [142, 53] on link "마이페이지" at bounding box center [145, 51] width 74 height 28
select select "**********"
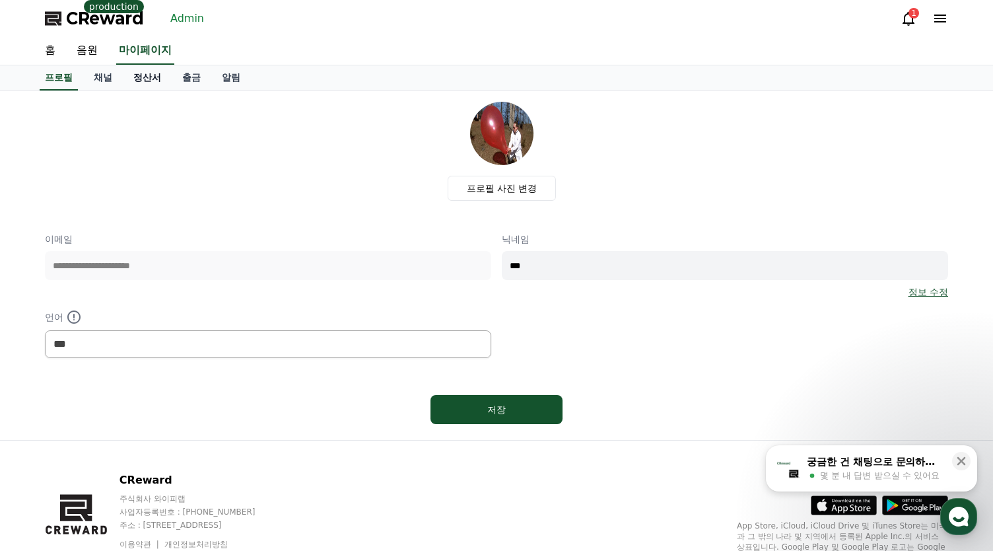
click at [131, 81] on link "정산서" at bounding box center [147, 77] width 49 height 25
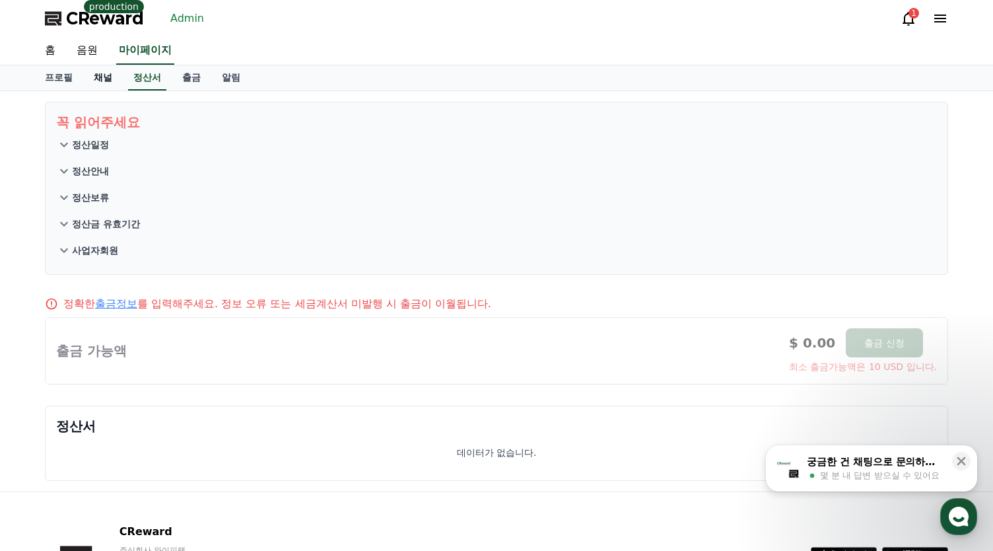
click at [110, 81] on link "채널" at bounding box center [103, 77] width 40 height 25
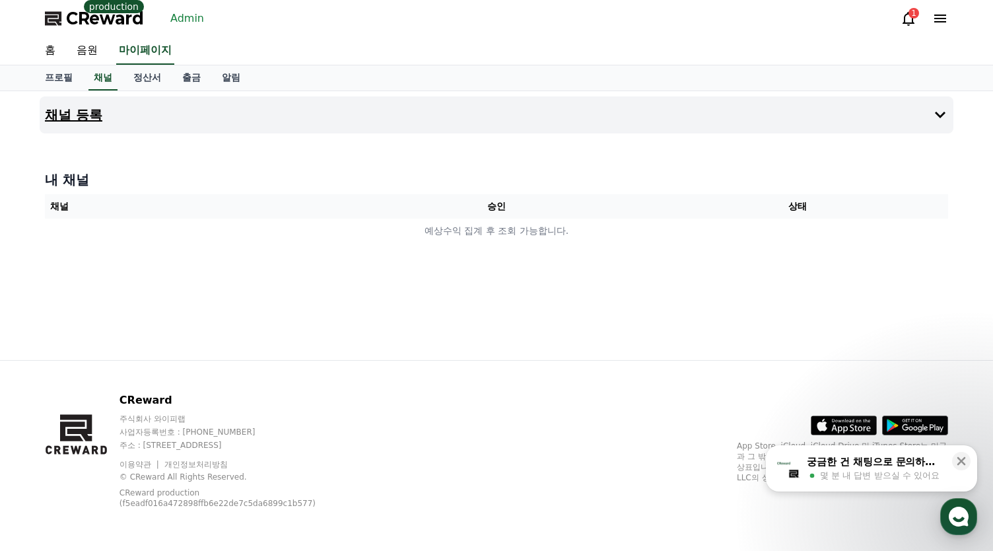
click at [237, 129] on button "채널 등록" at bounding box center [497, 114] width 914 height 37
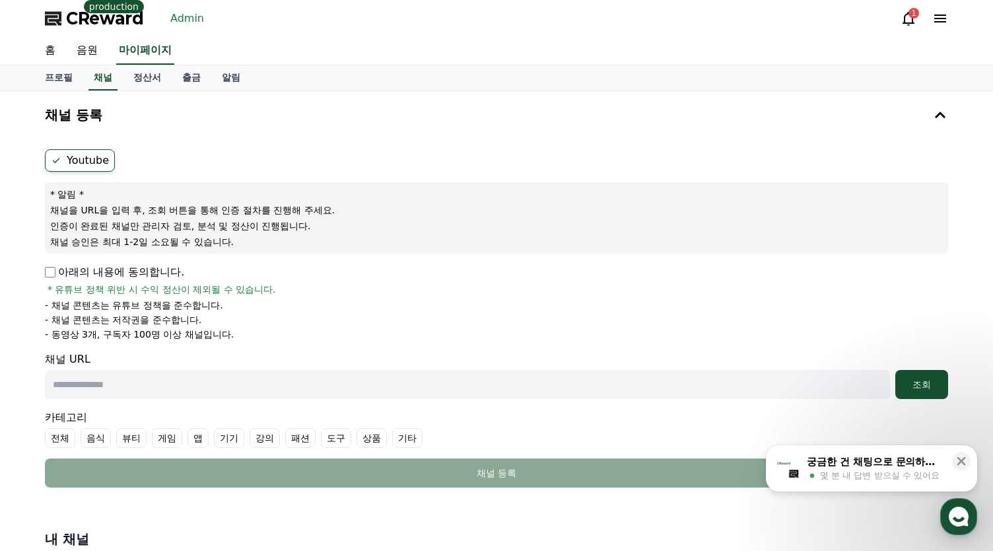
click at [262, 165] on ul "Youtube" at bounding box center [497, 160] width 904 height 22
click at [184, 19] on link "Admin" at bounding box center [187, 18] width 44 height 21
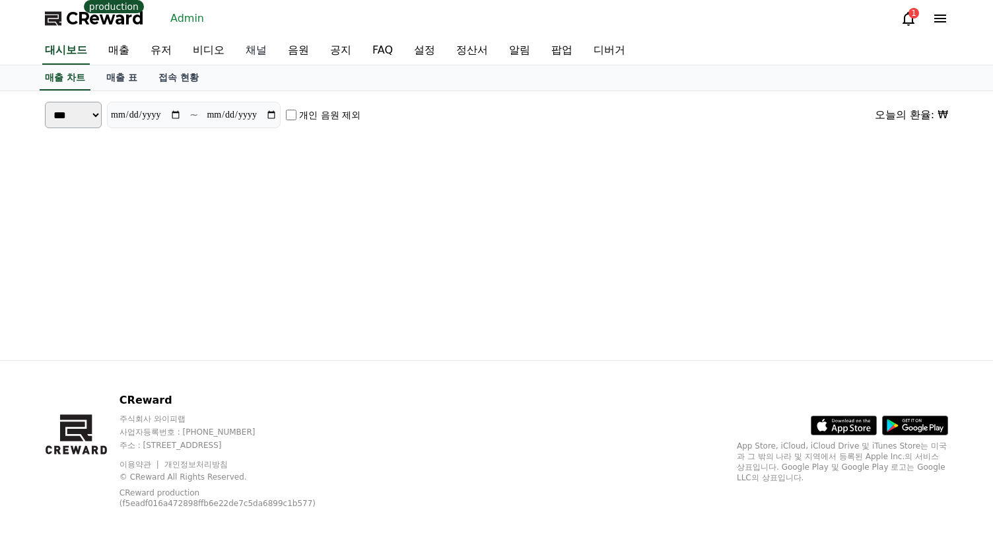
click at [260, 54] on link "채널" at bounding box center [256, 51] width 42 height 28
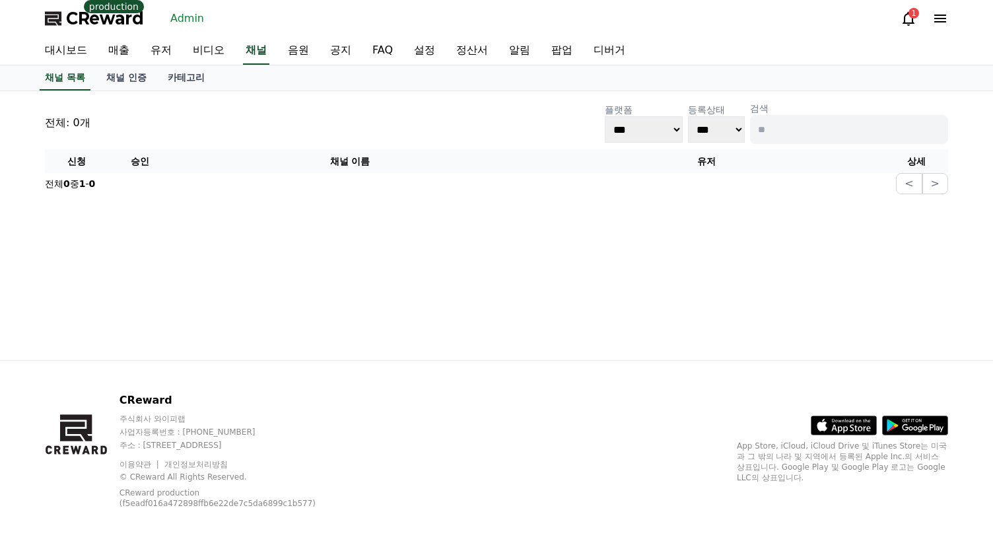
click at [135, 83] on link "채널 인증" at bounding box center [126, 77] width 61 height 25
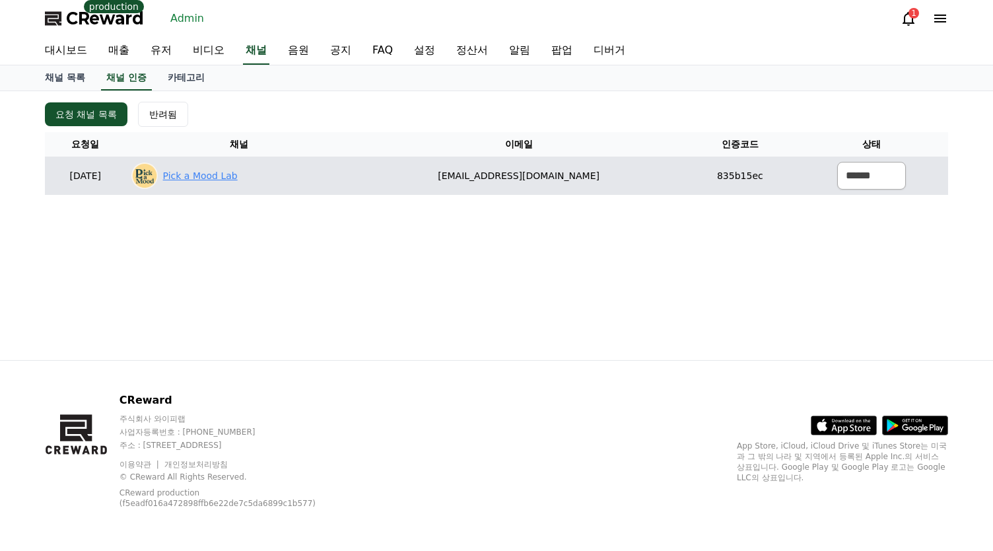
click at [238, 179] on link "Pick a Mood Lab" at bounding box center [200, 176] width 75 height 14
drag, startPoint x: 783, startPoint y: 176, endPoint x: 653, endPoint y: 174, distance: 130.8
click at [653, 174] on tr "[DATE] 08-29 Pick a Mood Lab [EMAIL_ADDRESS][DOMAIN_NAME] 835b15ec ****** *** *…" at bounding box center [497, 176] width 904 height 38
click at [589, 176] on td "[EMAIL_ADDRESS][DOMAIN_NAME]" at bounding box center [519, 176] width 334 height 38
drag, startPoint x: 628, startPoint y: 172, endPoint x: 631, endPoint y: 184, distance: 12.3
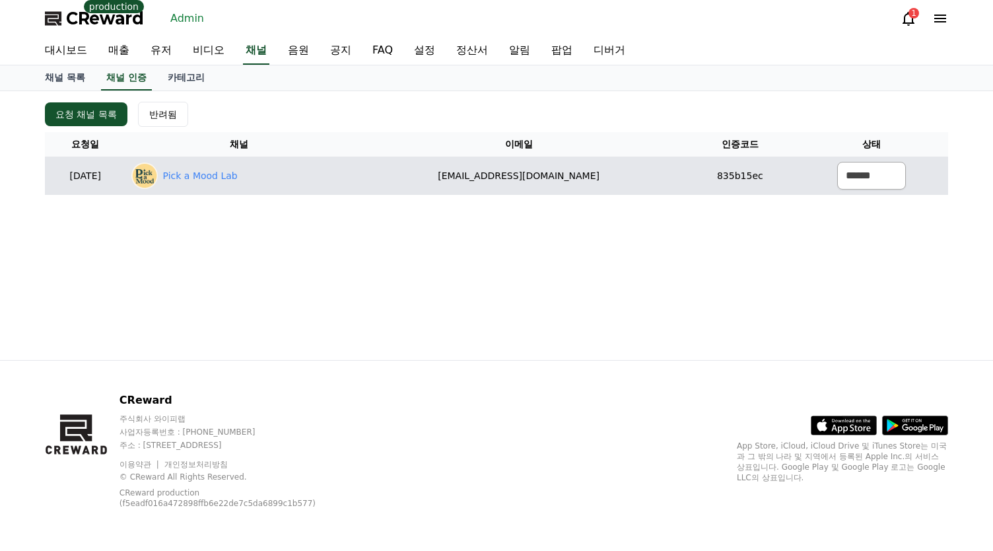
click at [434, 170] on td "[EMAIL_ADDRESS][DOMAIN_NAME]" at bounding box center [519, 176] width 334 height 38
copy td "[EMAIL_ADDRESS][DOMAIN_NAME]"
drag, startPoint x: 830, startPoint y: 180, endPoint x: 841, endPoint y: 181, distance: 11.2
click at [838, 181] on select "****** *** ***" at bounding box center [872, 176] width 69 height 28
select select "********"
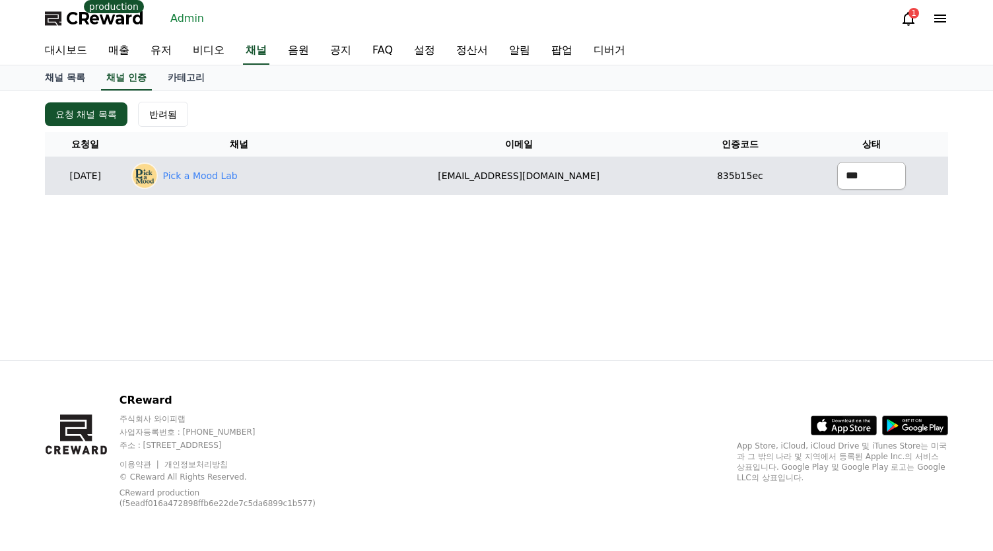
click at [838, 162] on select "****** *** ***" at bounding box center [872, 176] width 69 height 28
